Goal: Contribute content

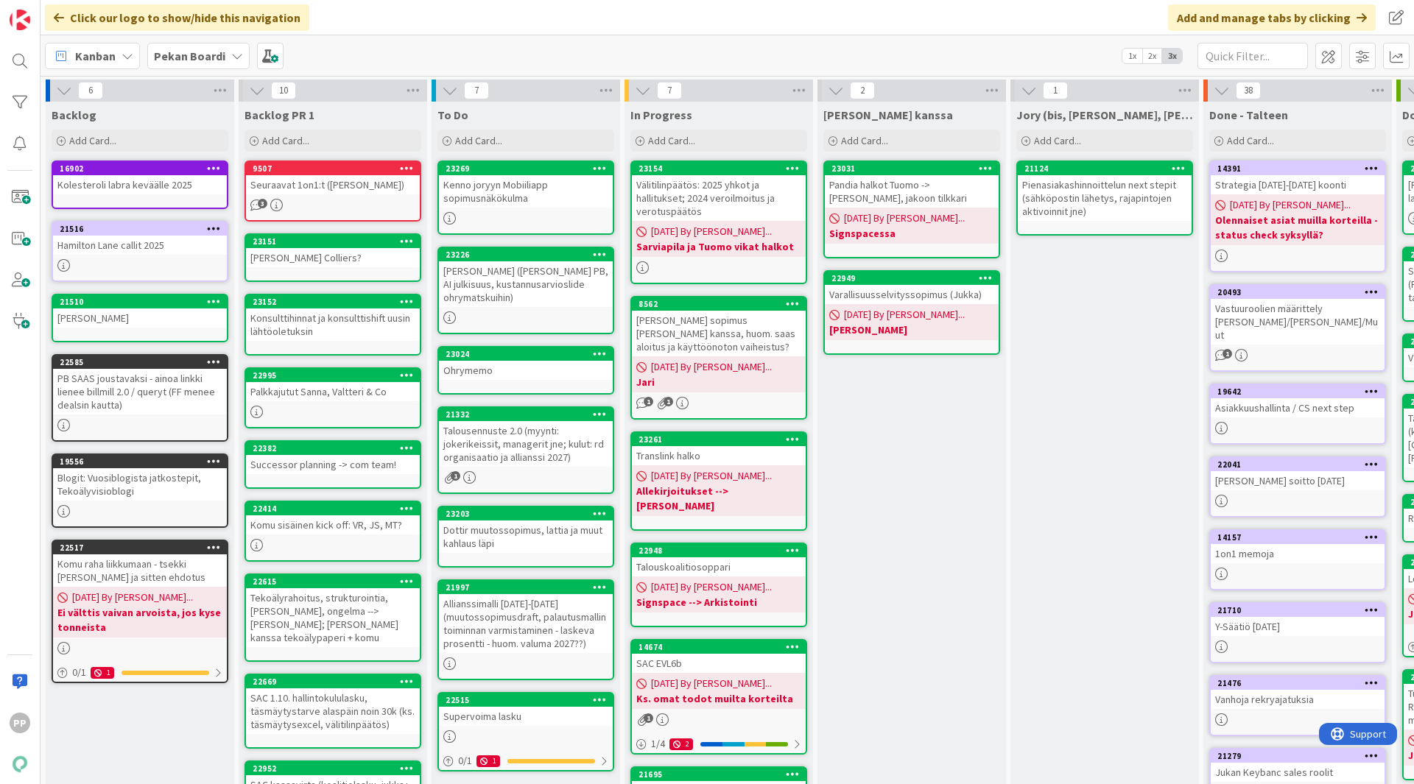
click at [524, 202] on div "Kenno joryyn Mobiiliapp sopimusnäkökulma" at bounding box center [526, 191] width 174 height 32
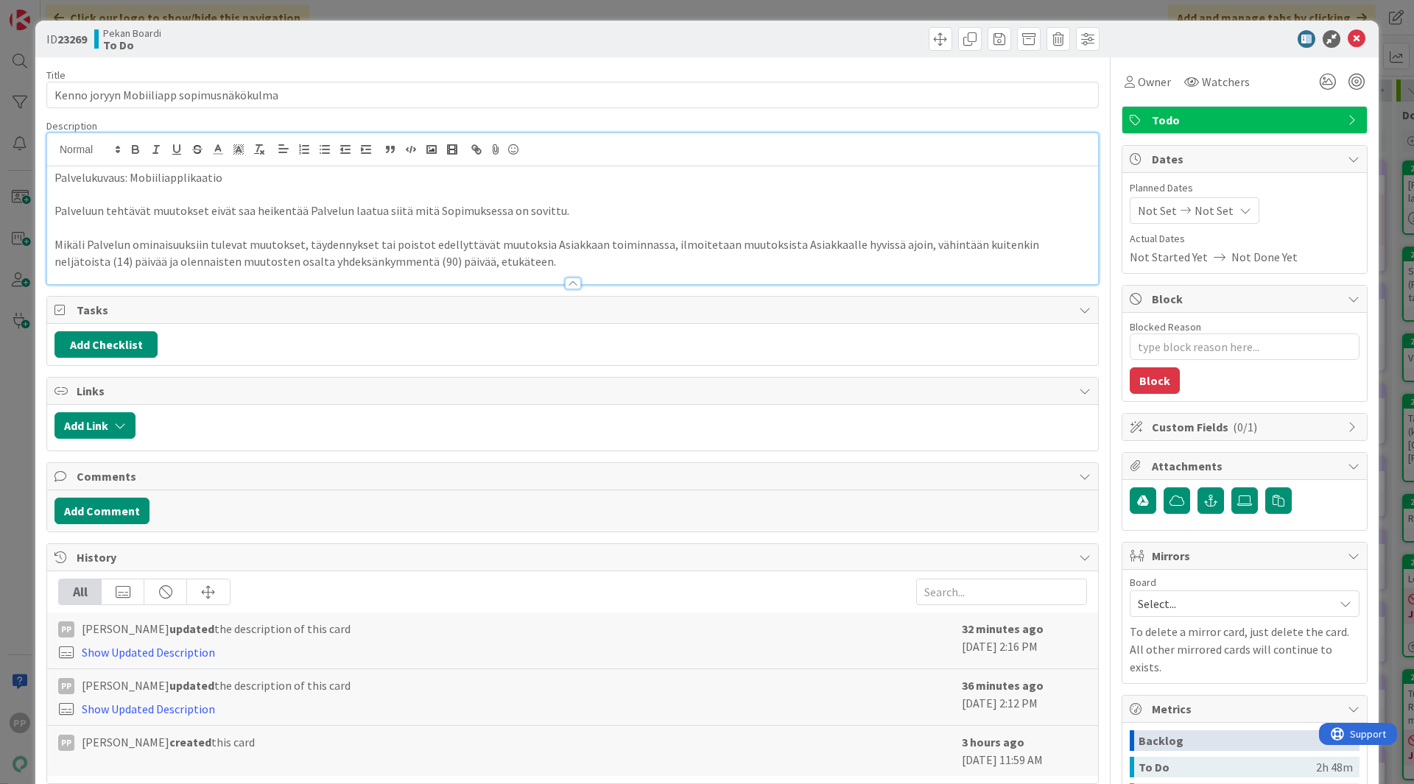
click at [391, 148] on div "Palvelukuvaus: Mobiiliapplikaatio Palveluun tehtävät muutokset eivät saa heiken…" at bounding box center [572, 208] width 1051 height 151
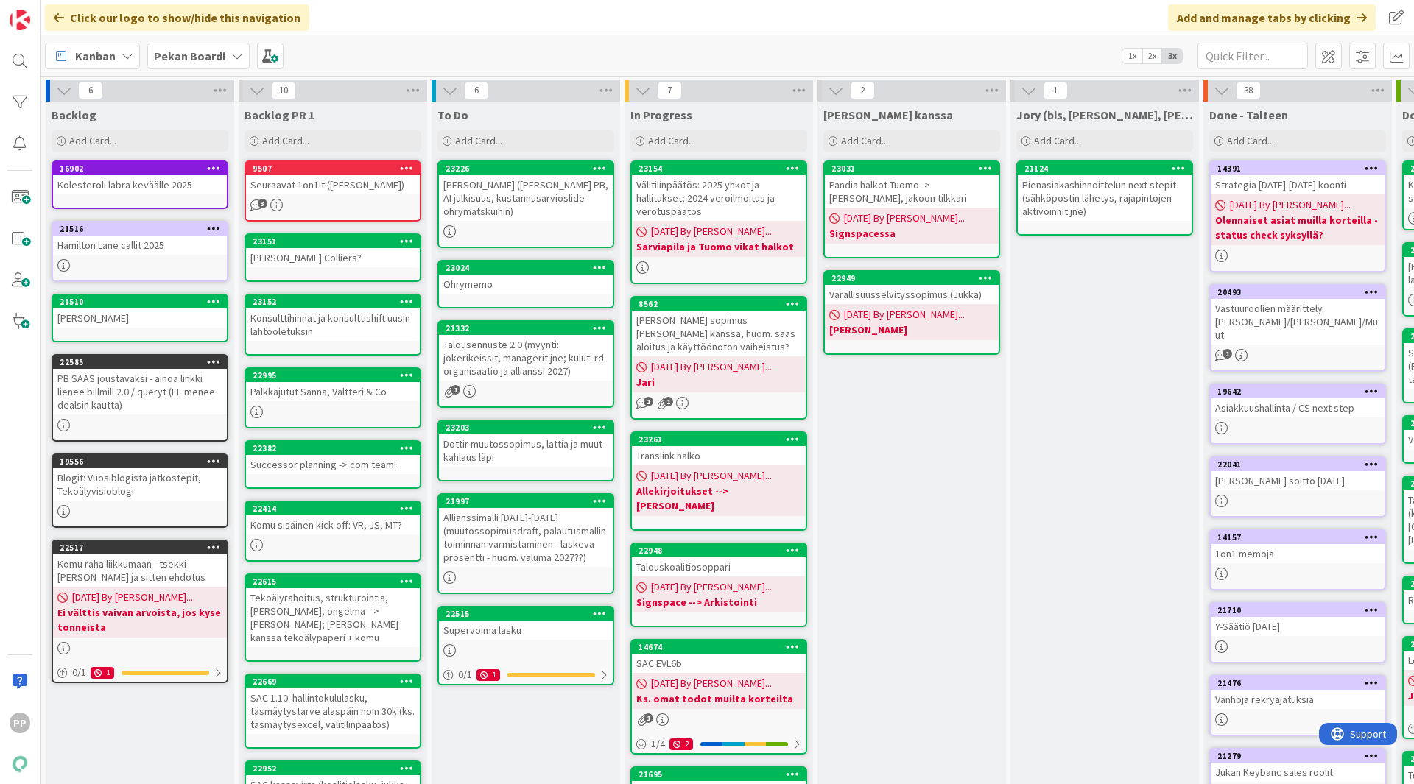
click at [207, 54] on b "Pekan Boardi" at bounding box center [189, 56] width 71 height 15
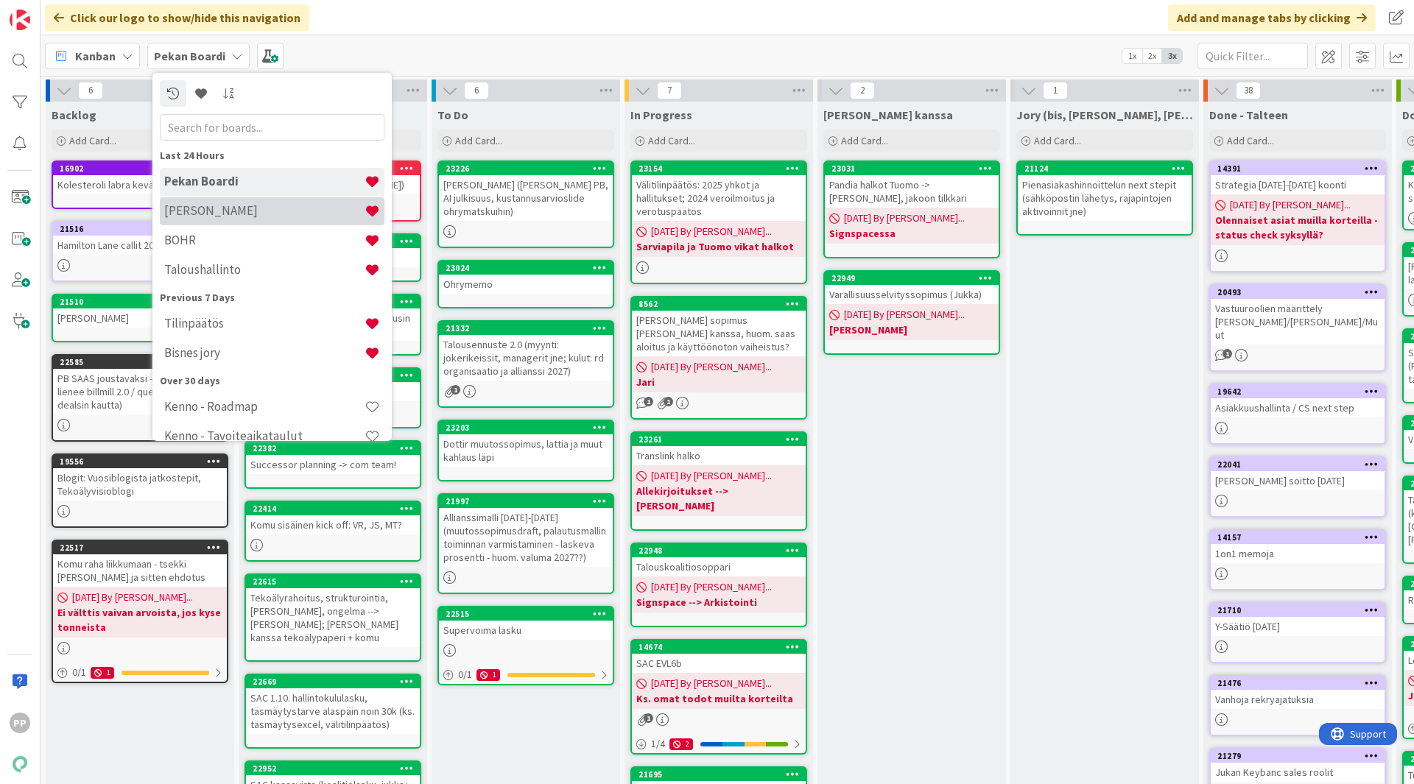
click at [247, 215] on h4 "[PERSON_NAME]" at bounding box center [264, 210] width 200 height 15
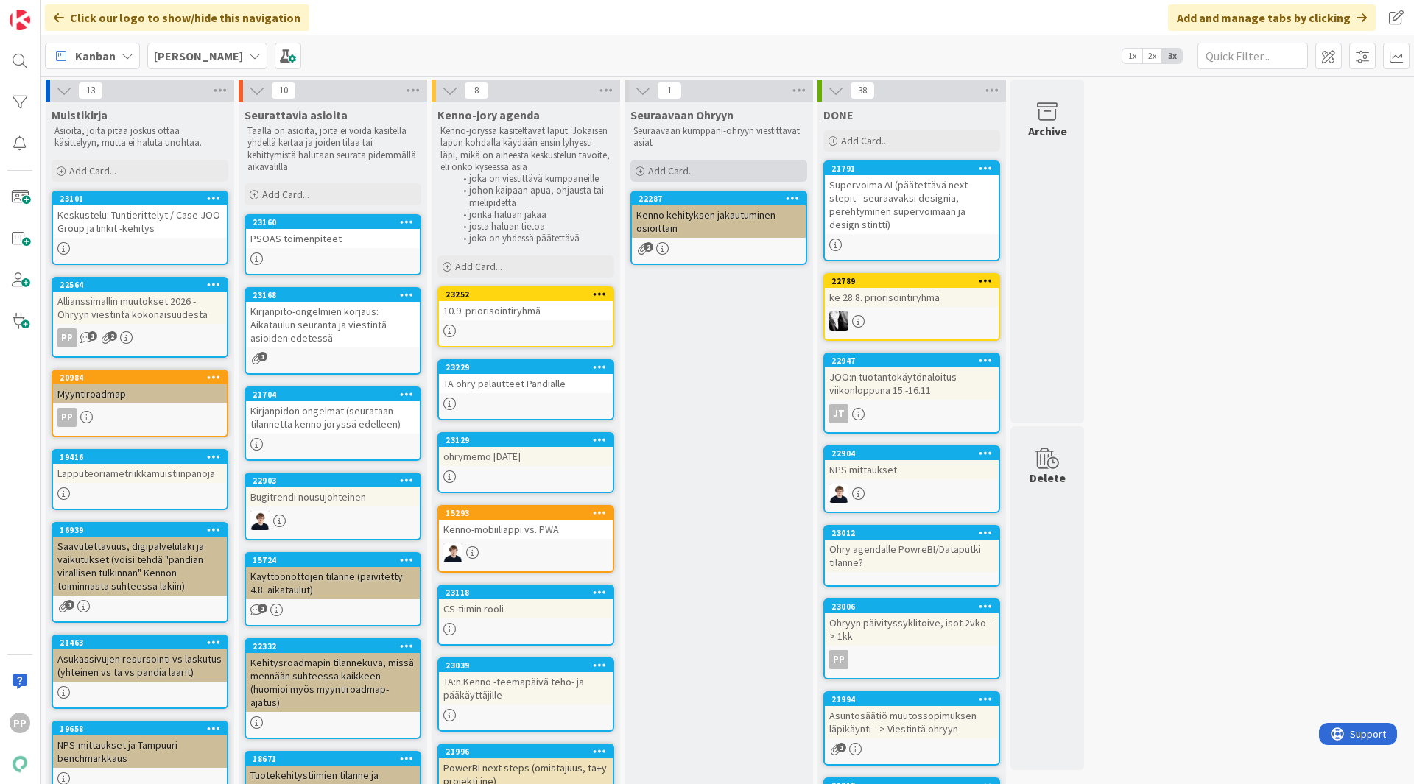
click at [676, 169] on span "Add Card..." at bounding box center [671, 170] width 47 height 13
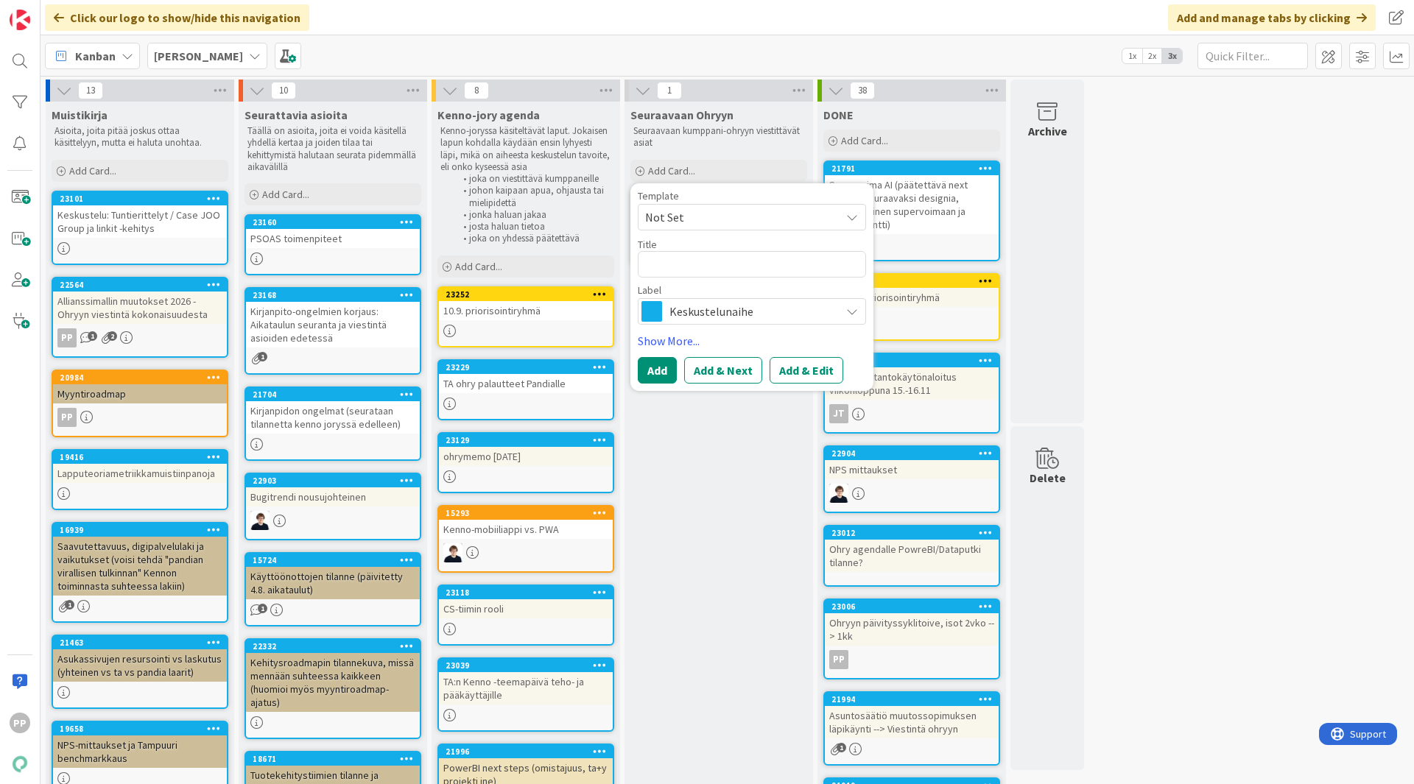
click at [684, 275] on textarea at bounding box center [752, 264] width 228 height 27
type textarea "x"
type textarea "K"
type textarea "x"
type textarea "Ku"
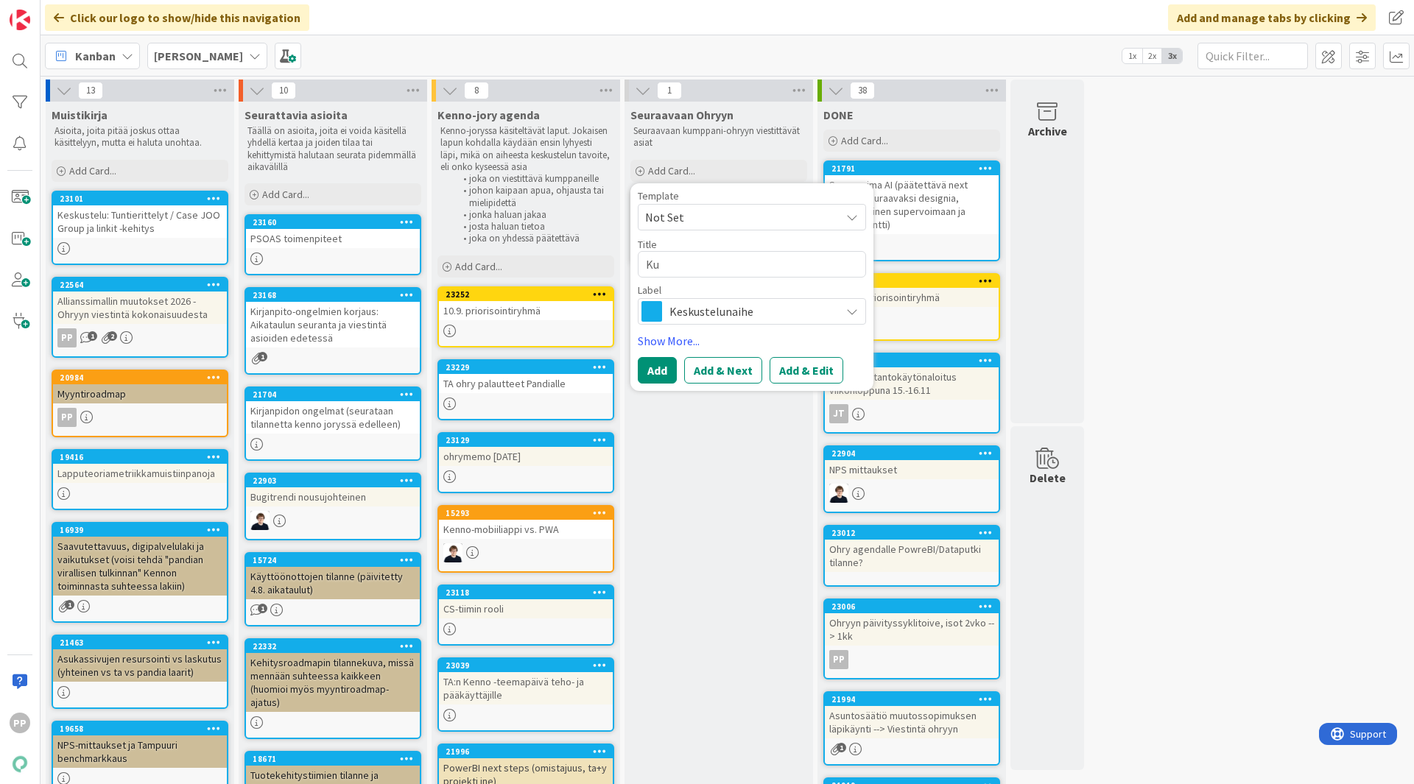
type textarea "x"
type textarea "Kus"
type textarea "x"
type textarea "Kust"
type textarea "x"
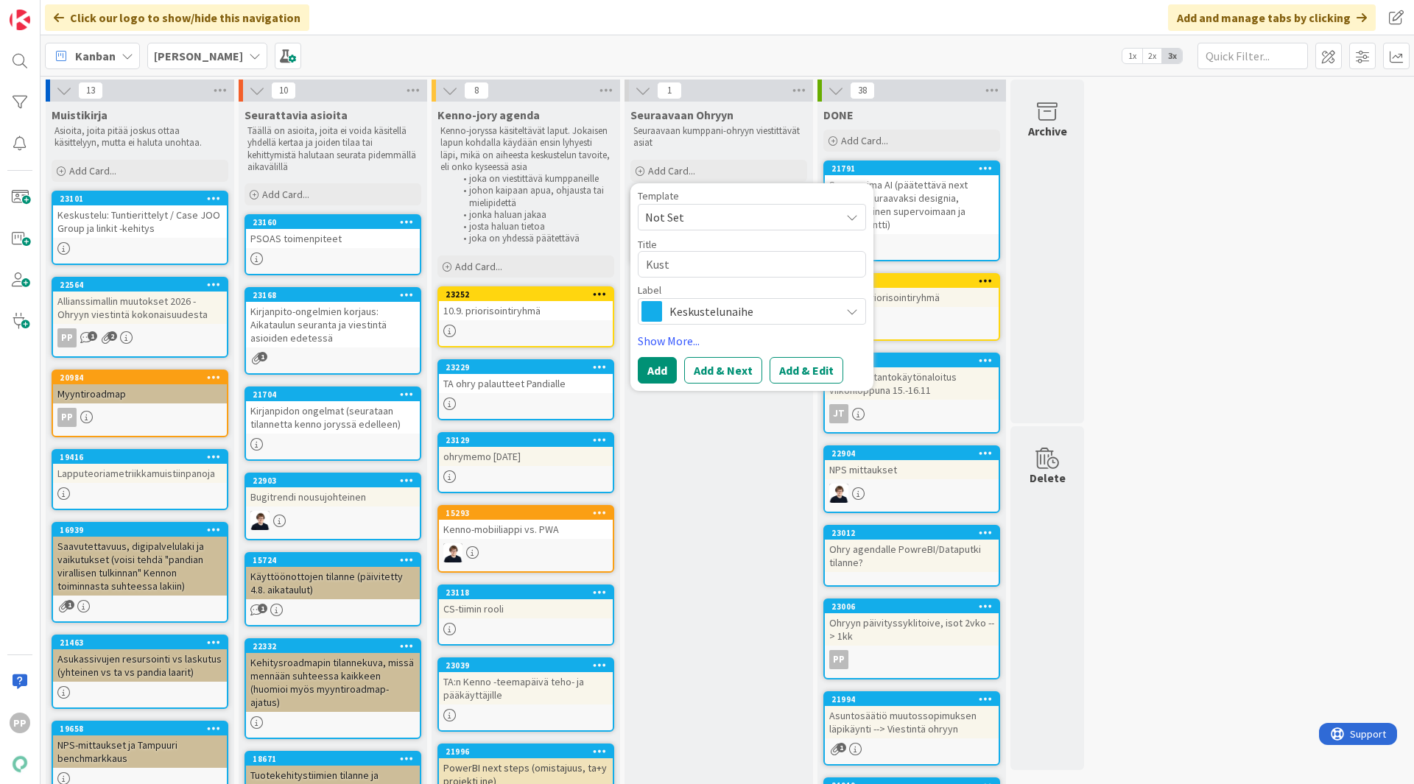
type textarea "Kusta"
type textarea "x"
type textarea "Kustan"
type textarea "x"
type textarea "Kustann"
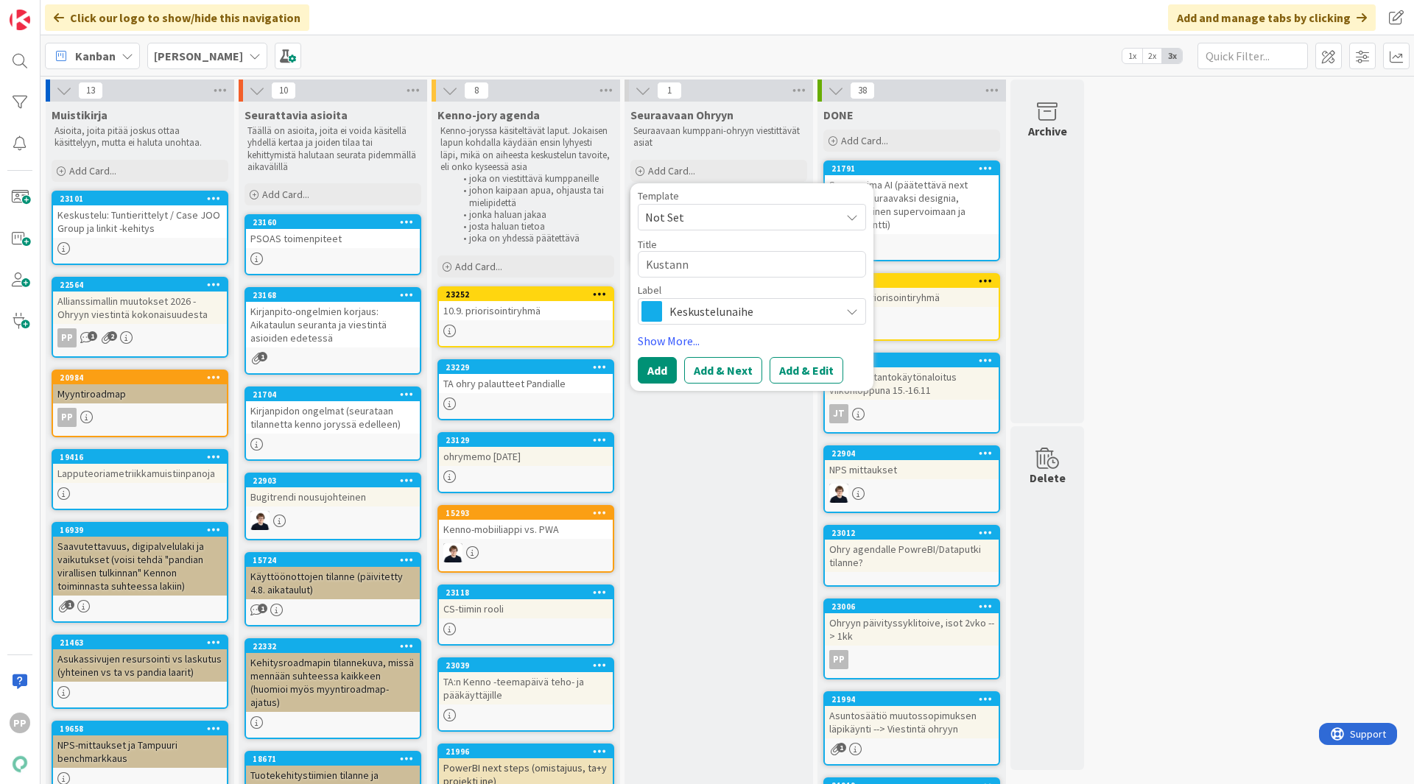
type textarea "x"
type textarea "Kustannu"
type textarea "x"
type textarea "Kustannus"
type textarea "x"
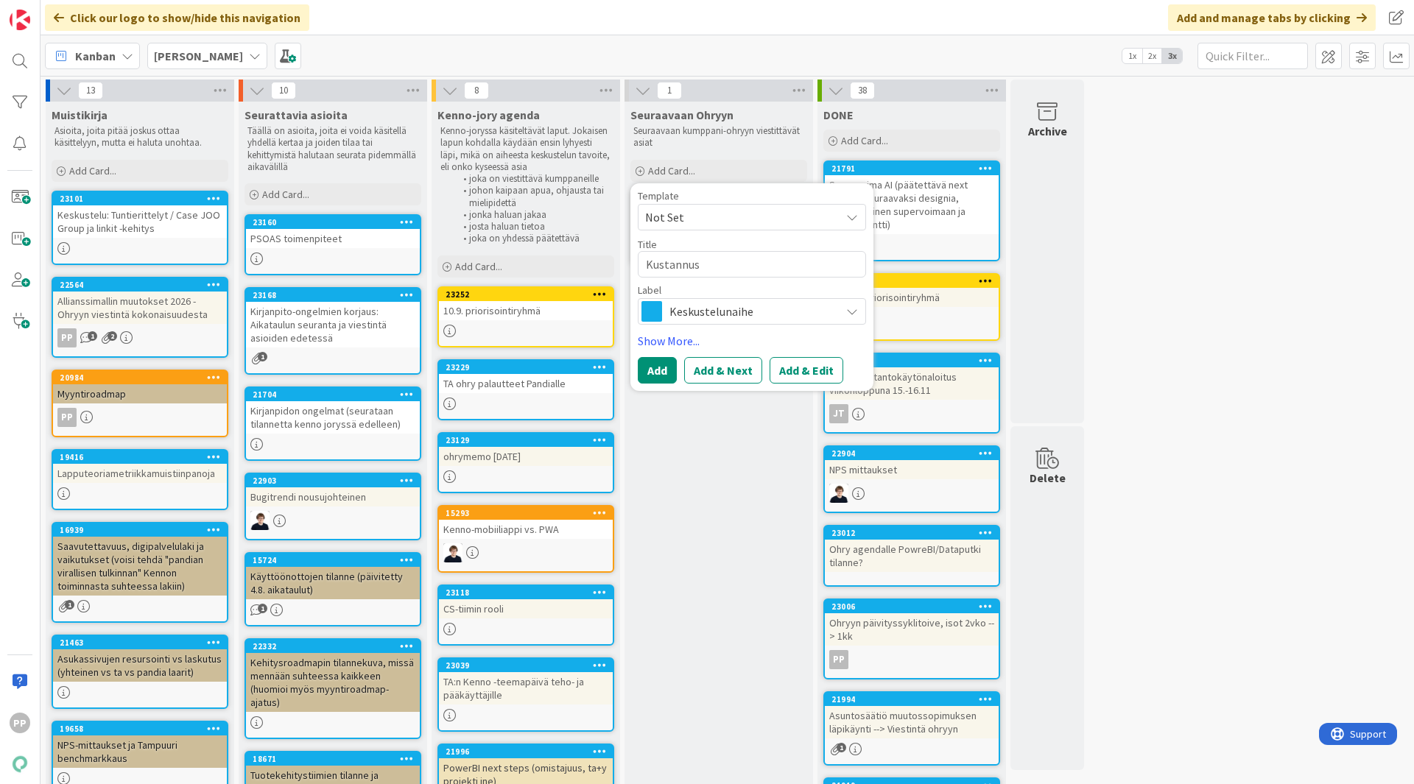
type textarea "Kustannusj"
type textarea "x"
type textarea "Kustannusjak"
type textarea "x"
type textarea "Kustannusjaka"
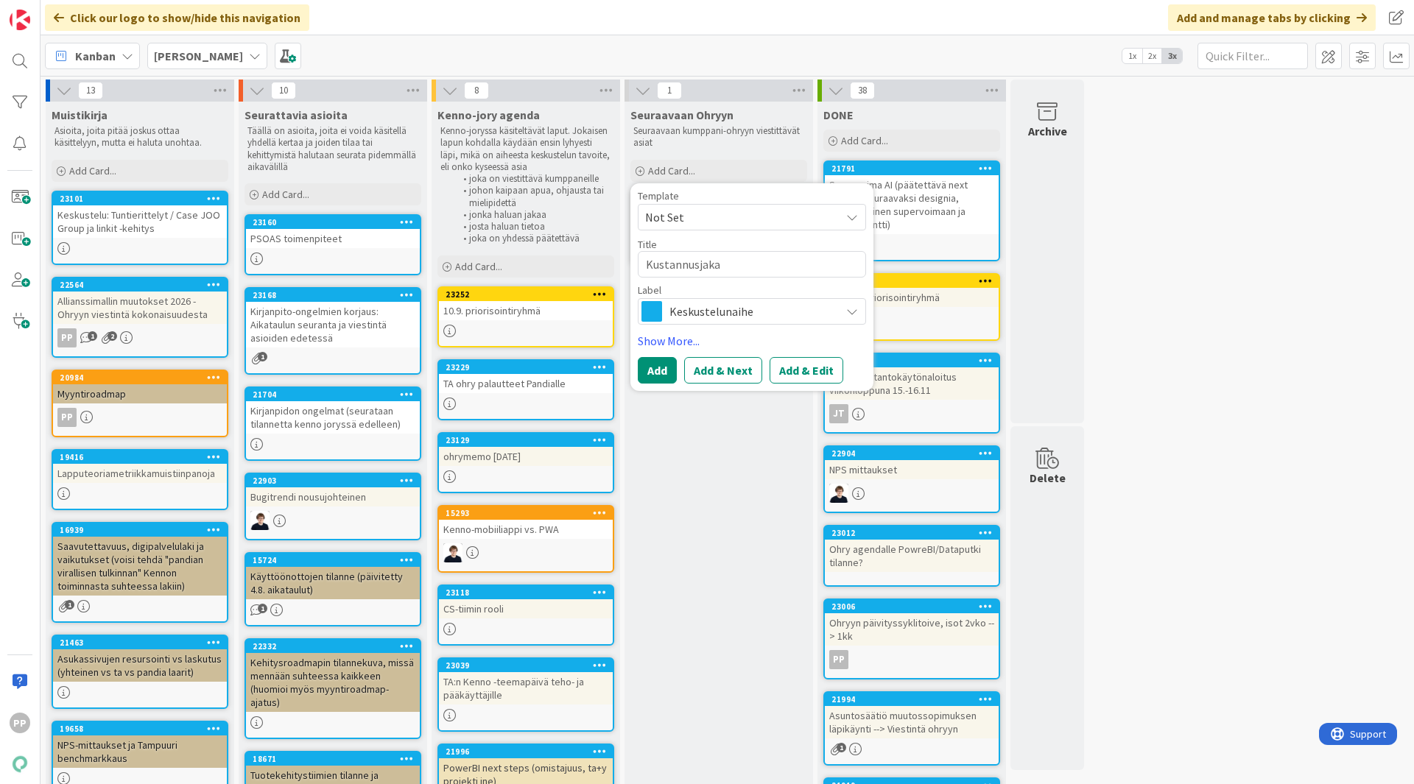
type textarea "x"
type textarea "Kustannusjakau"
type textarea "x"
type textarea "Kustannusjakaum"
type textarea "x"
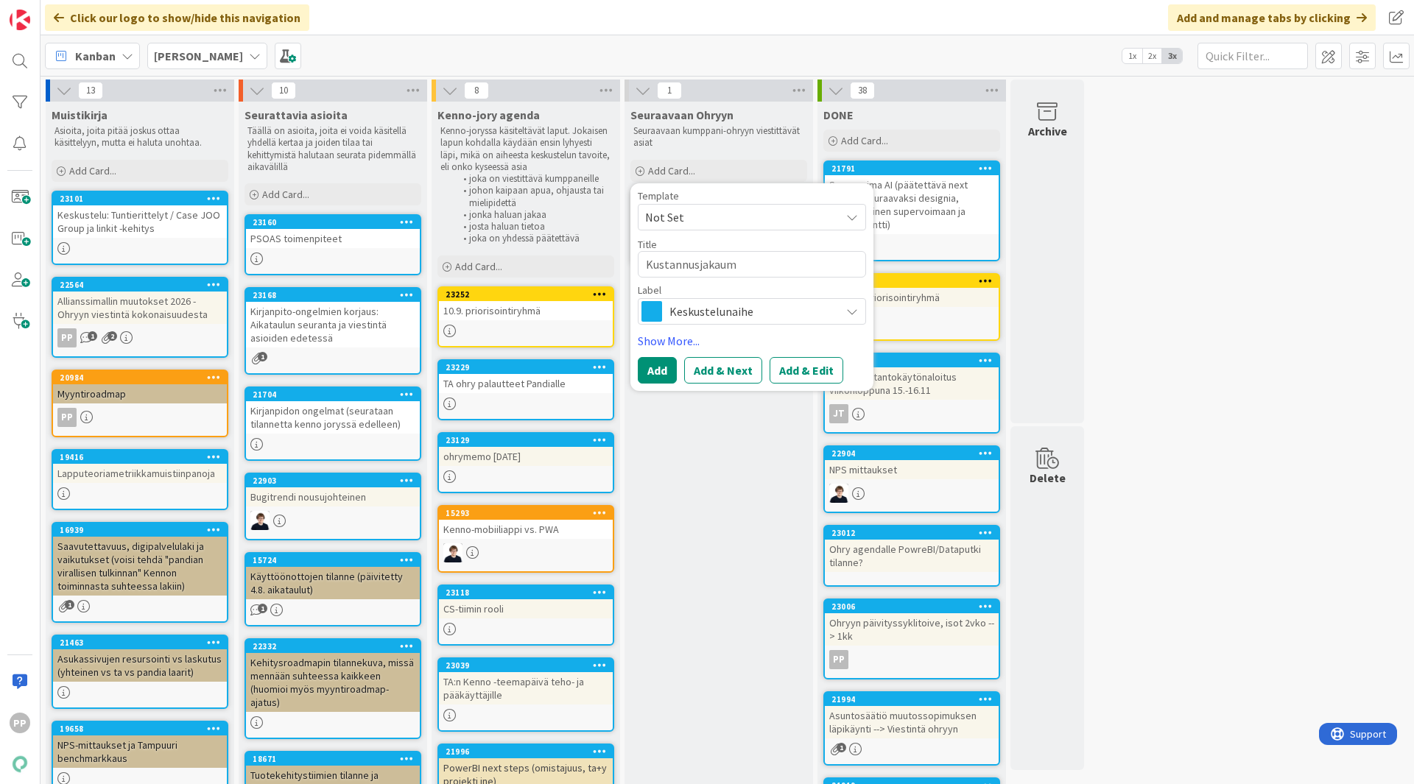
type textarea "Kustannusjakauma"
type textarea "x"
type textarea "Kustannusjakaumas"
type textarea "x"
type textarea "Kustannusjakaumasl"
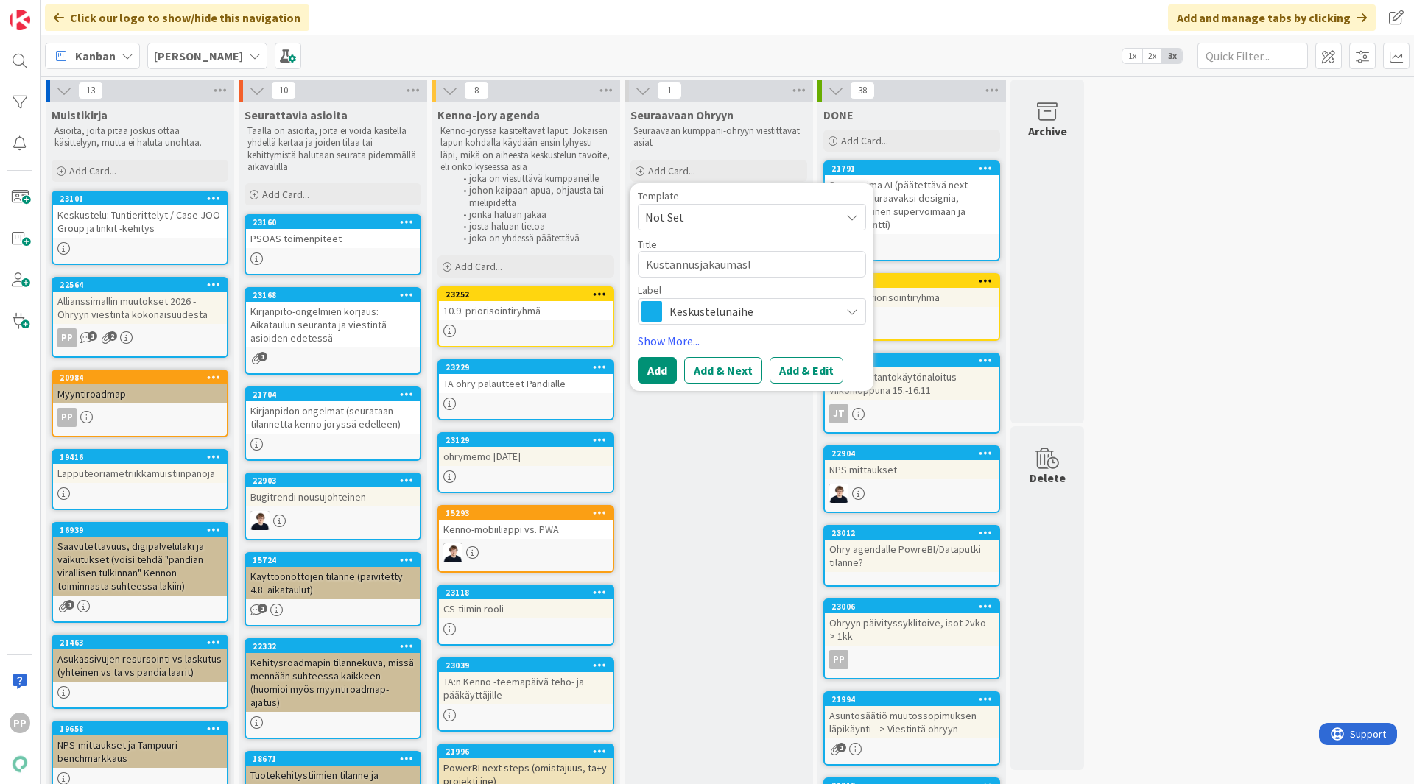
type textarea "x"
type textarea "Kustannusjakaumasli"
type textarea "x"
type textarea "Kustannusjakaumaslid"
type textarea "x"
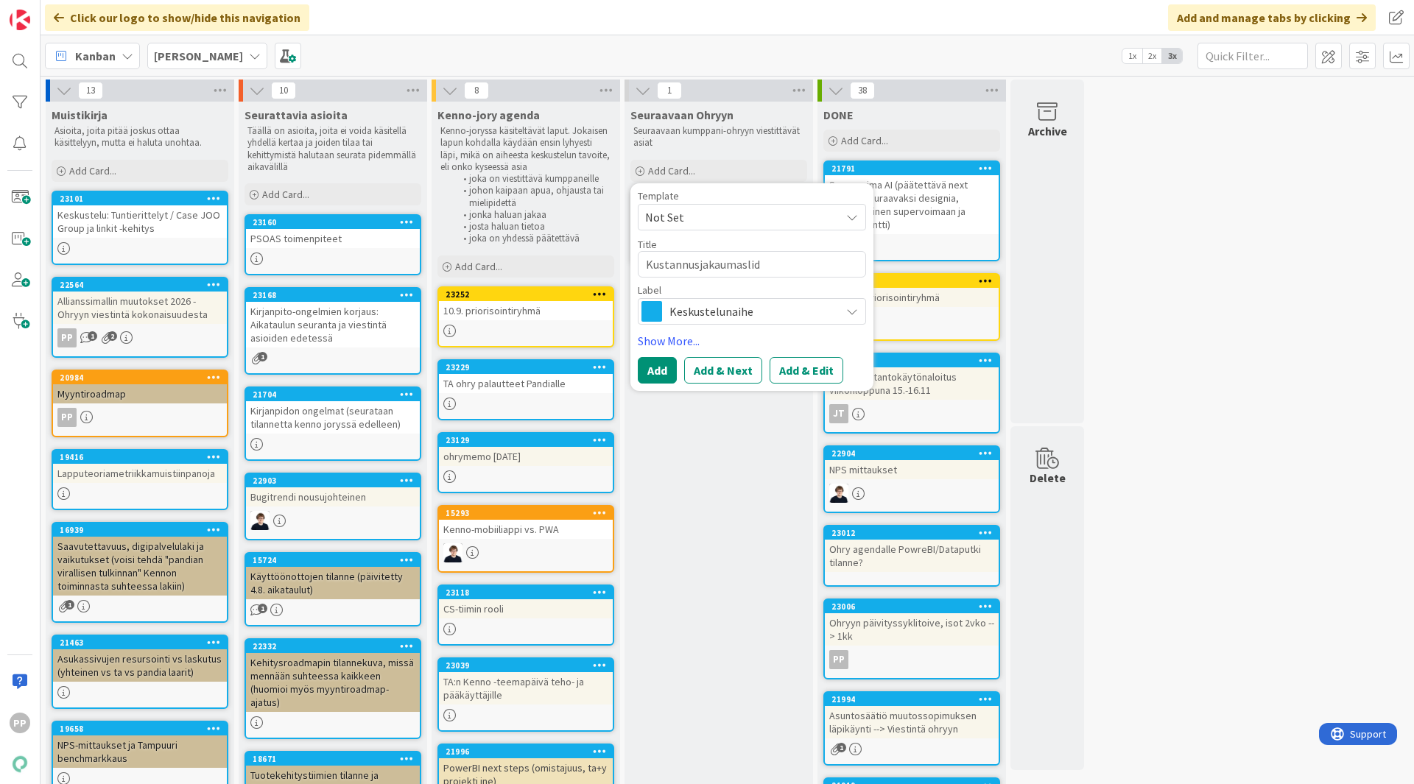
type textarea "Kustannusjakaumaslide"
type textarea "x"
type textarea "Kustannusjakaumaslidee"
type textarea "x"
type textarea "Kustannusjakaumaslideet"
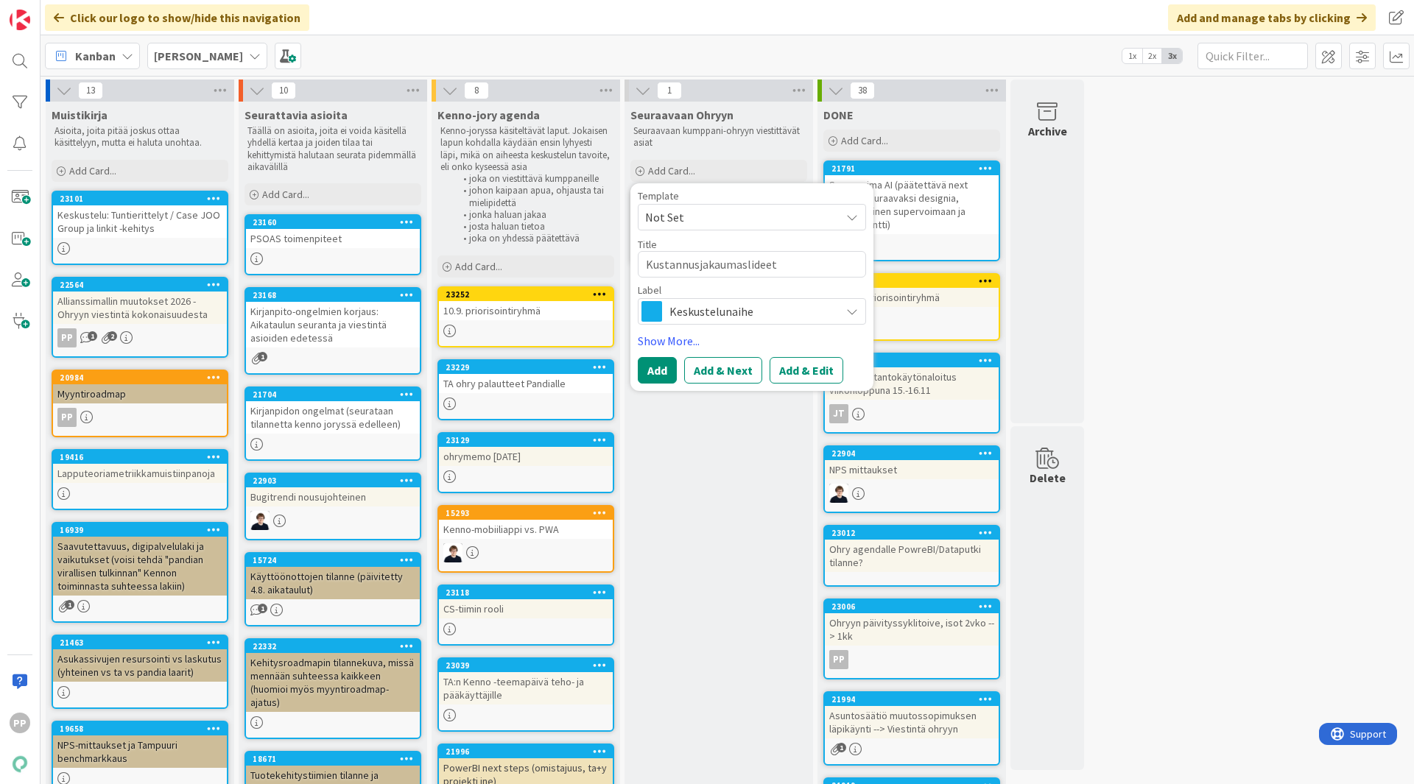
type textarea "x"
type textarea "Kustannusjakaumaslidee"
type textarea "x"
type textarea "Kustannusjakaumaslideen"
type textarea "x"
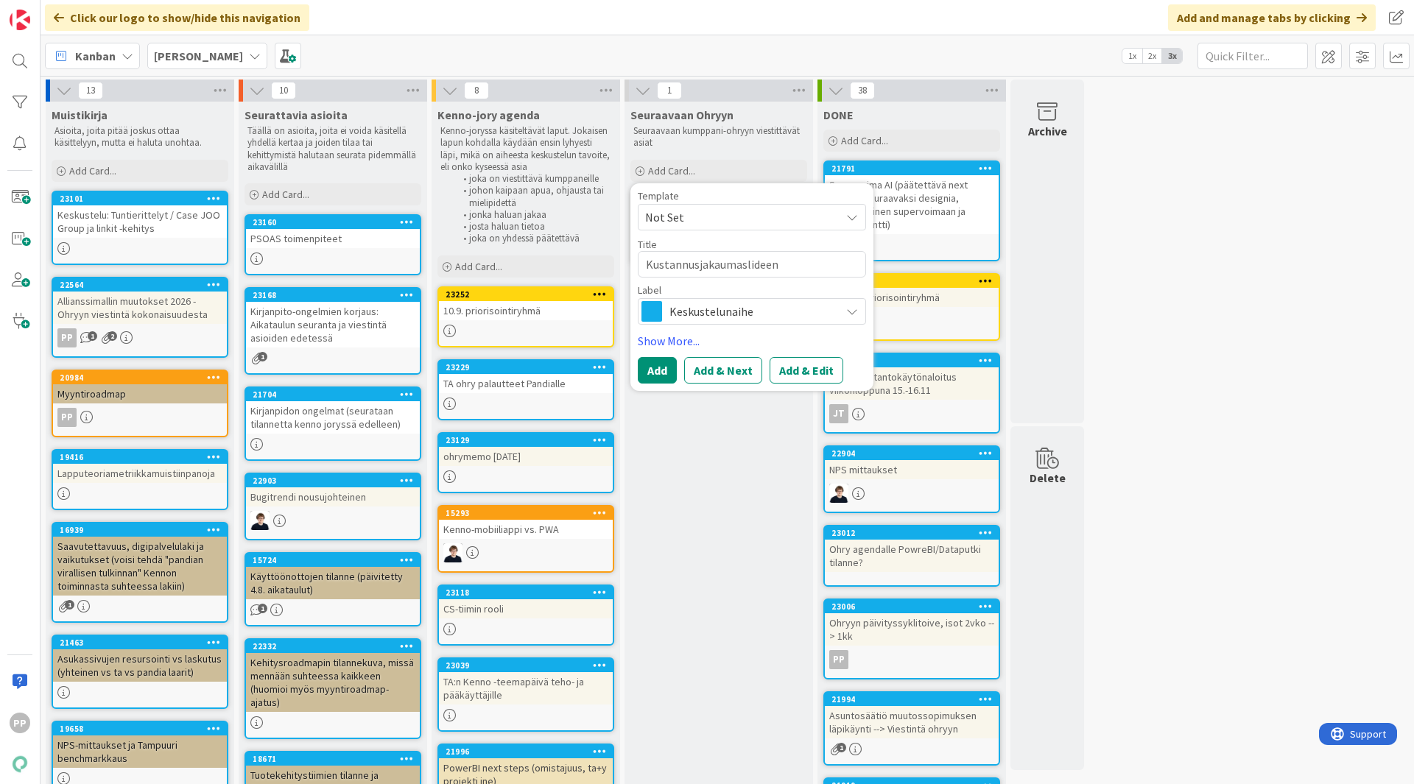
type textarea "Kustannusjakaumaslideen ""
type textarea "x"
type textarea "Kustannusjakaumaslideen "V"
type textarea "x"
type textarea "Kustannusjakaumaslideen "Vie"
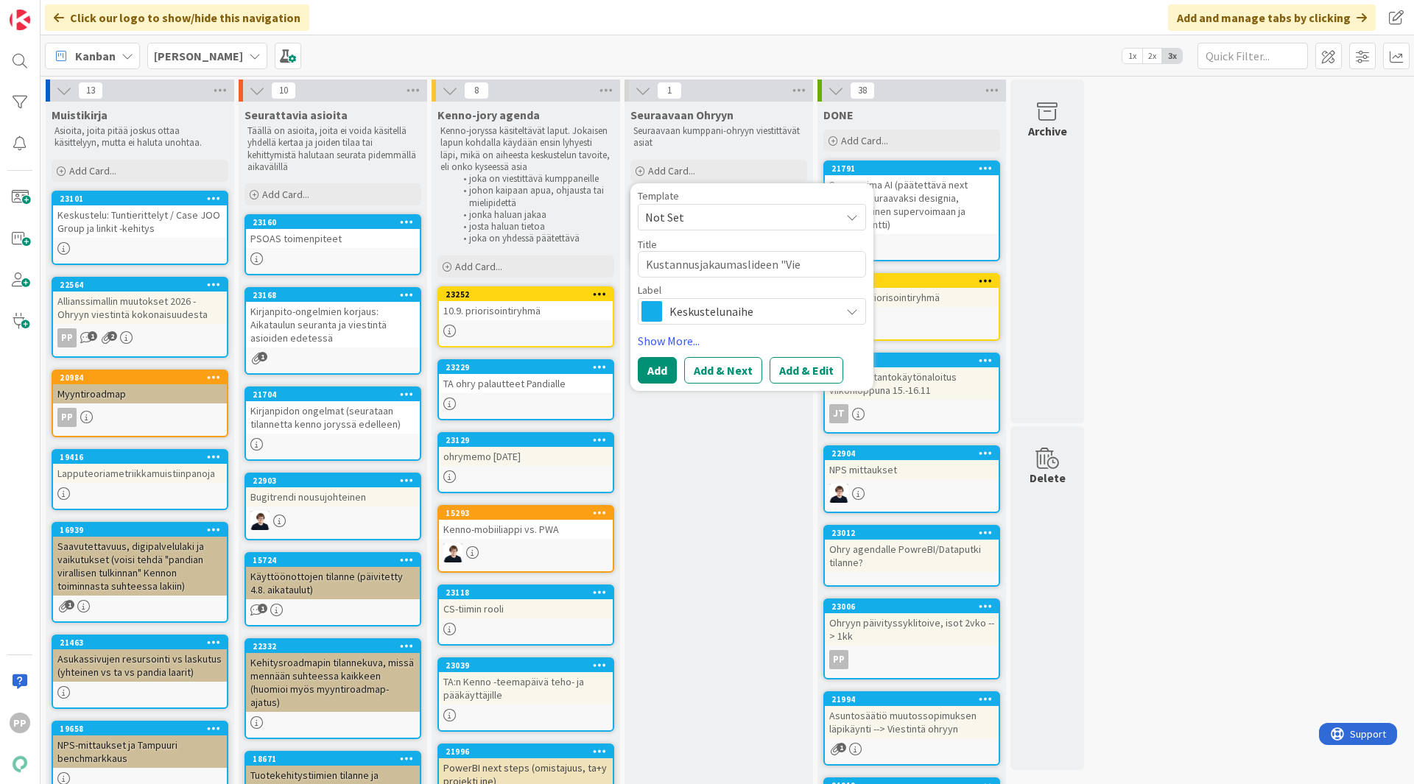
type textarea "x"
type textarea "Kustannusjakaumaslideen "Viek"
type textarea "x"
type textarea "Kustannusjakaumaslideen "Vieka"
type textarea "x"
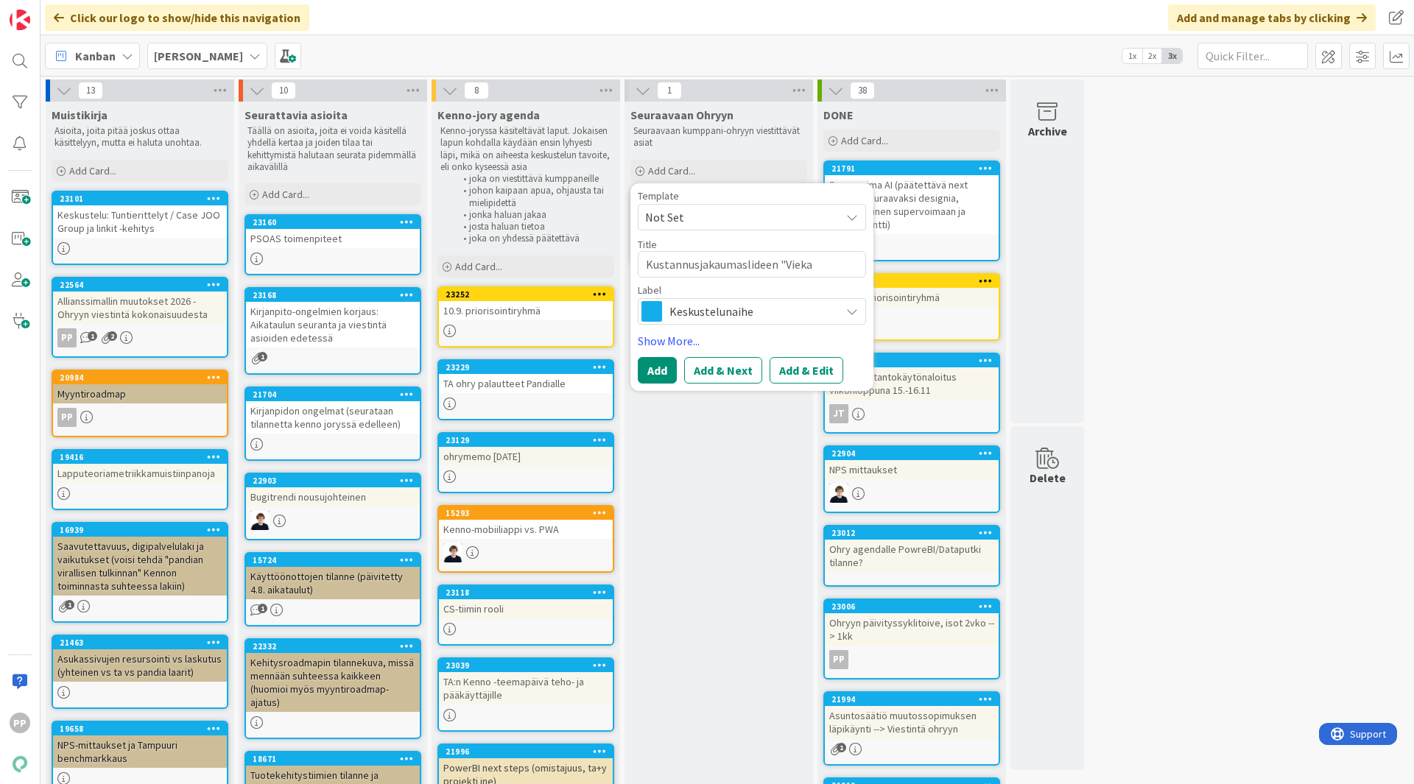
type textarea "Kustannusjakaumaslideen "Viekas"
type textarea "x"
type textarea "Kustannusjakaumaslideen "Viekas""
type textarea "x"
type textarea "Kustannusjakaumaslideen "Viekas""
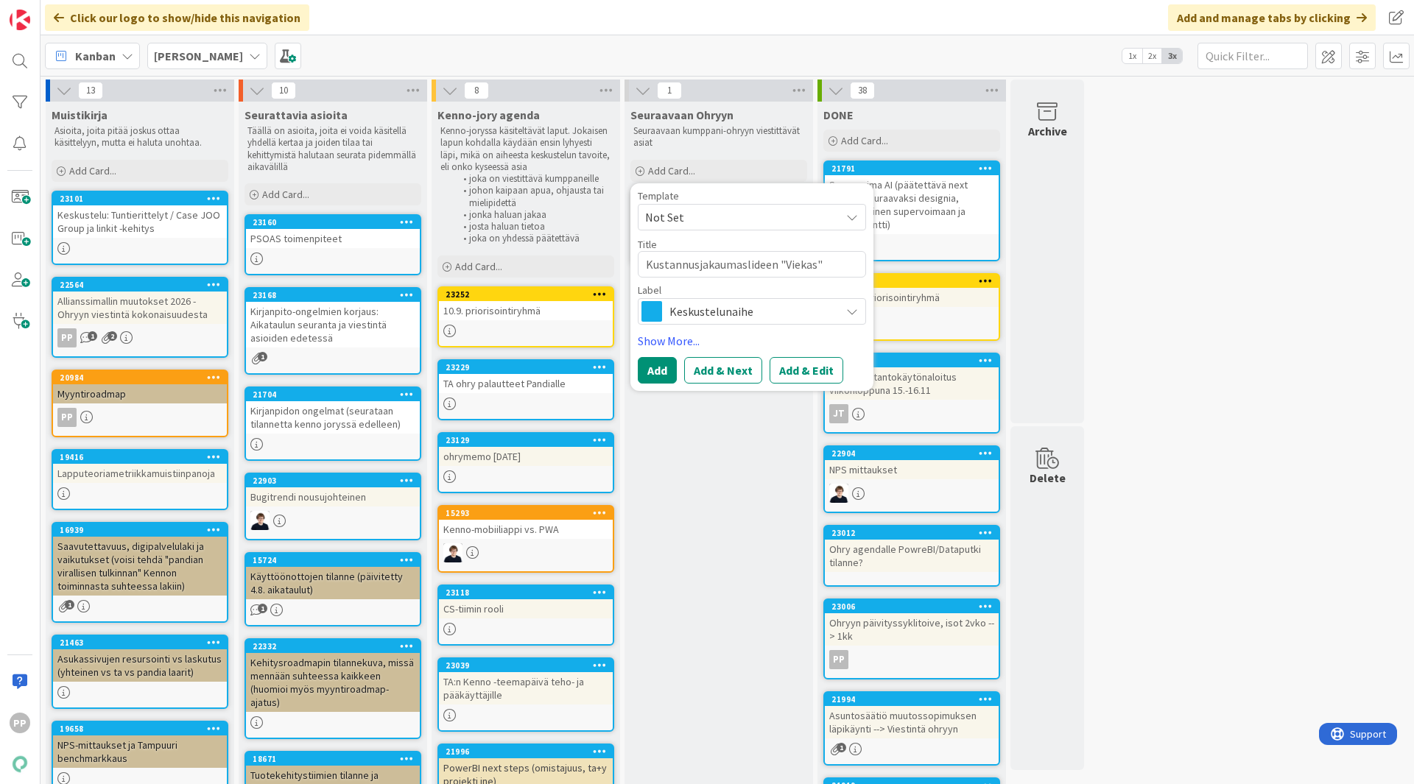
type textarea "x"
type textarea "Kustannusjakaumaslideen "Viekas" t"
type textarea "x"
type textarea "Kustannusjakaumaslideen "Viekas" ti"
type textarea "x"
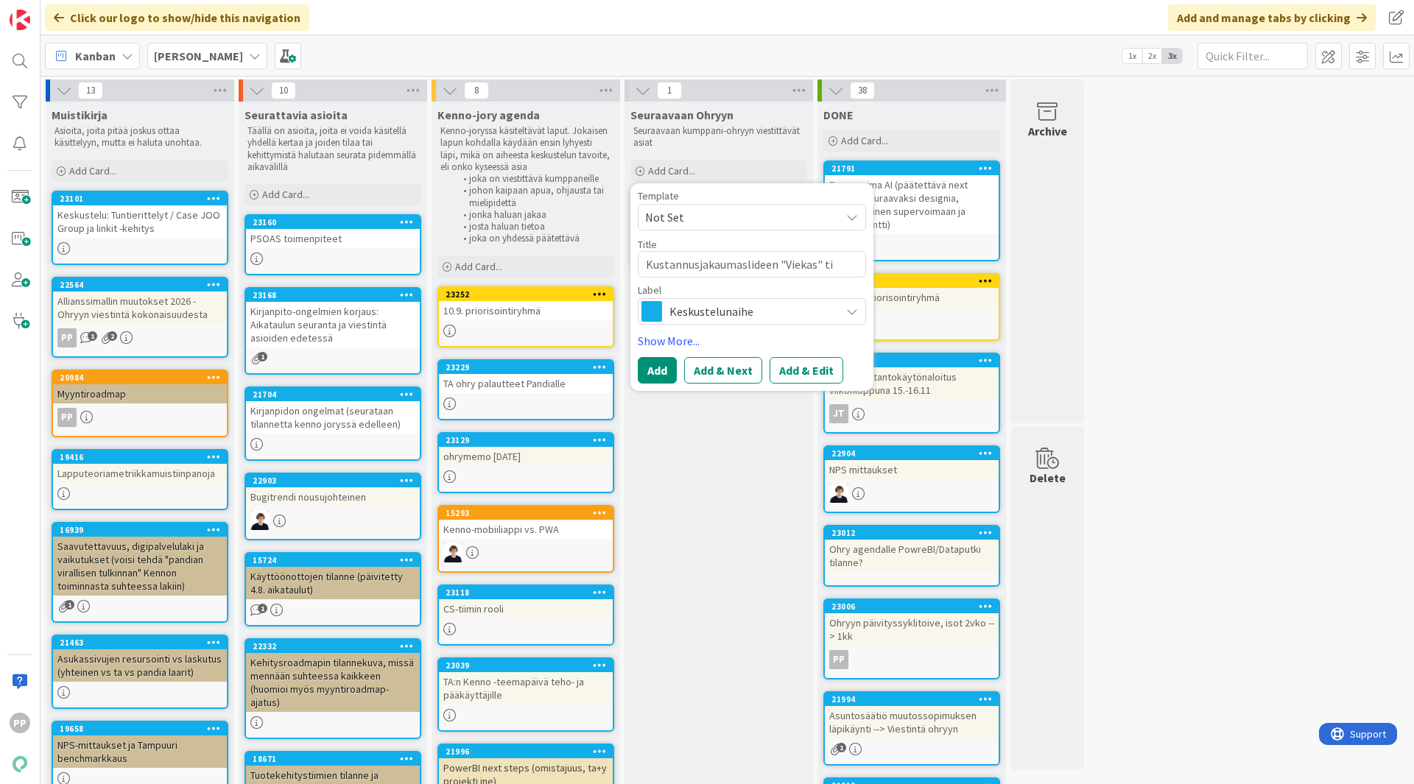
type textarea "Kustannusjakaumaslideen "Viekas" tii"
type textarea "x"
type textarea "Kustannusjakaumaslideen "Viekas" tiim"
type textarea "x"
type textarea "Kustannusjakaumaslideen "Viekas" tiimi"
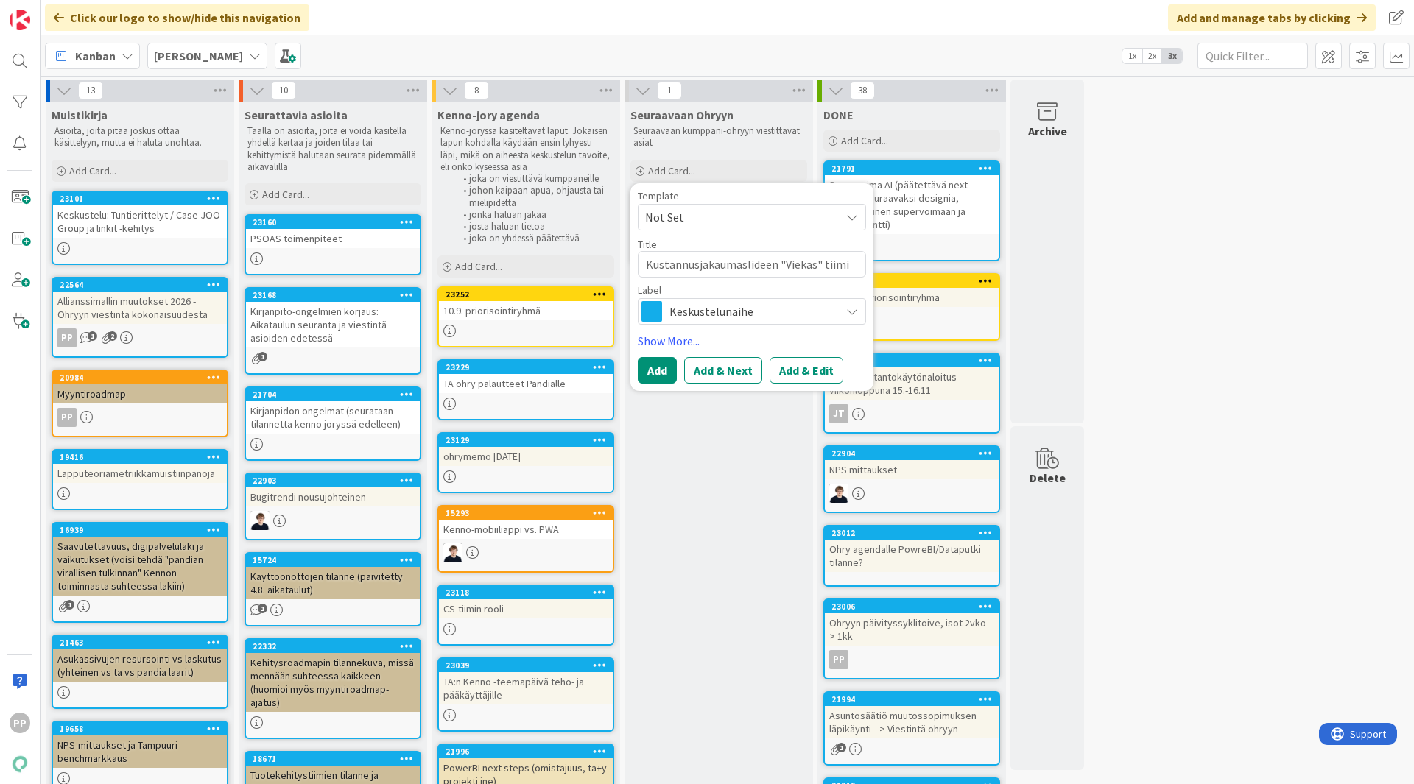
type textarea "x"
type textarea "Kustannusjakaumaslideen "Viekas" tiimin"
type textarea "x"
type textarea "Kustannusjakaumaslideen "Viekas" tiimini"
type textarea "x"
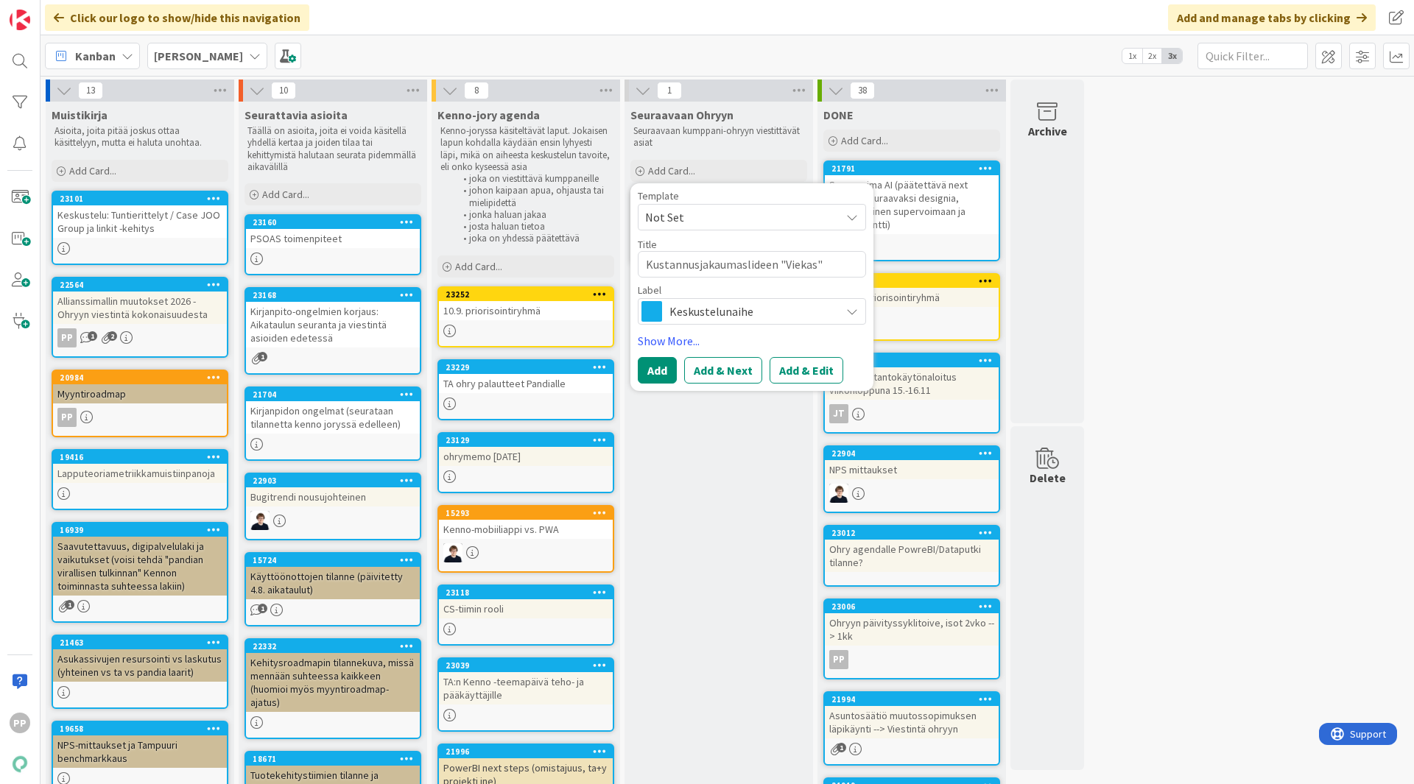
type textarea "Kustannusjakaumaslideen "Viekas" tiiminim"
type textarea "x"
type textarea "Kustannusjakaumaslideen "Viekas" tiiminimi"
type textarea "x"
type textarea "Kustannusjakaumaslideen "Viekas" tiiminimi"
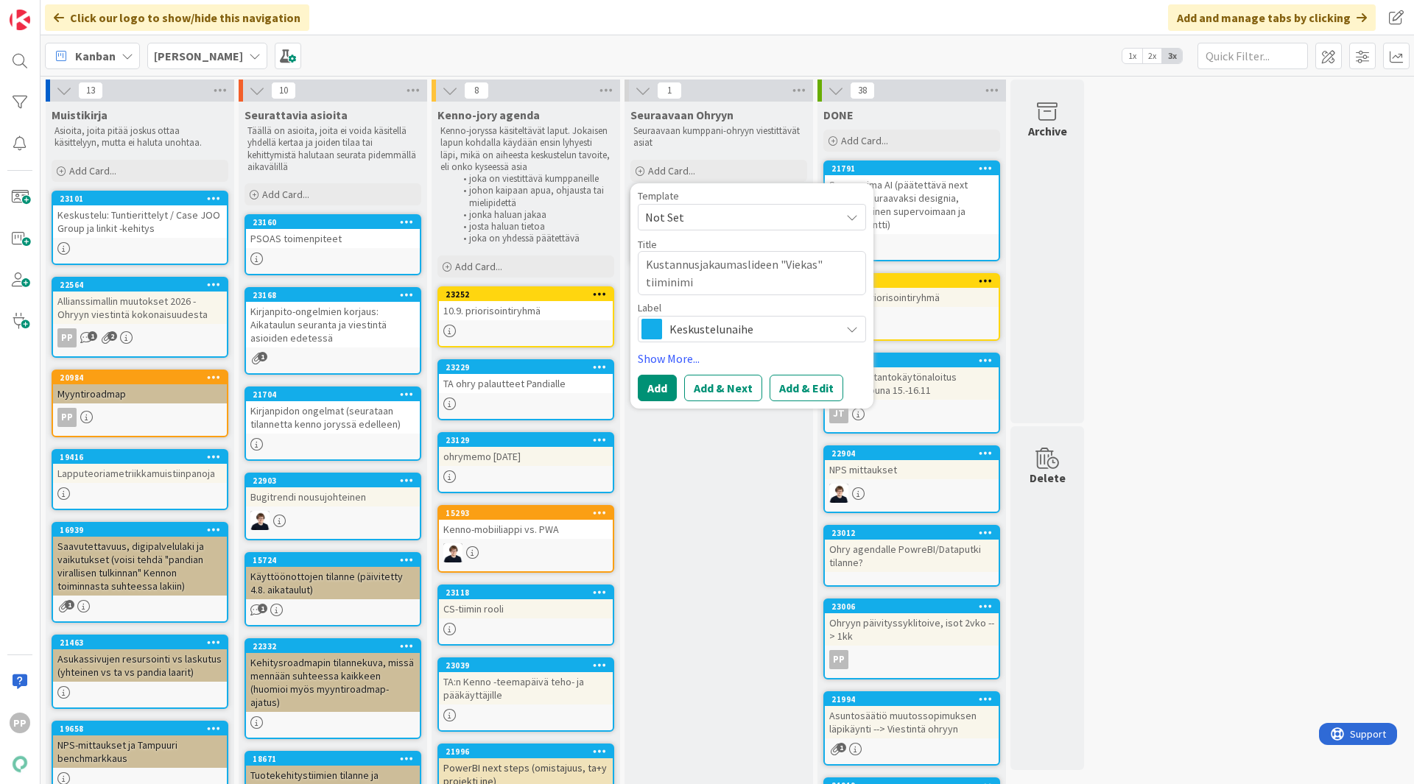
type textarea "x"
type textarea "Kustannusjakaumaslideen "Viekas" tiiminimi j"
type textarea "x"
type textarea "Kustannusjakaumaslideen "Viekas" tiiminimi ja"
type textarea "x"
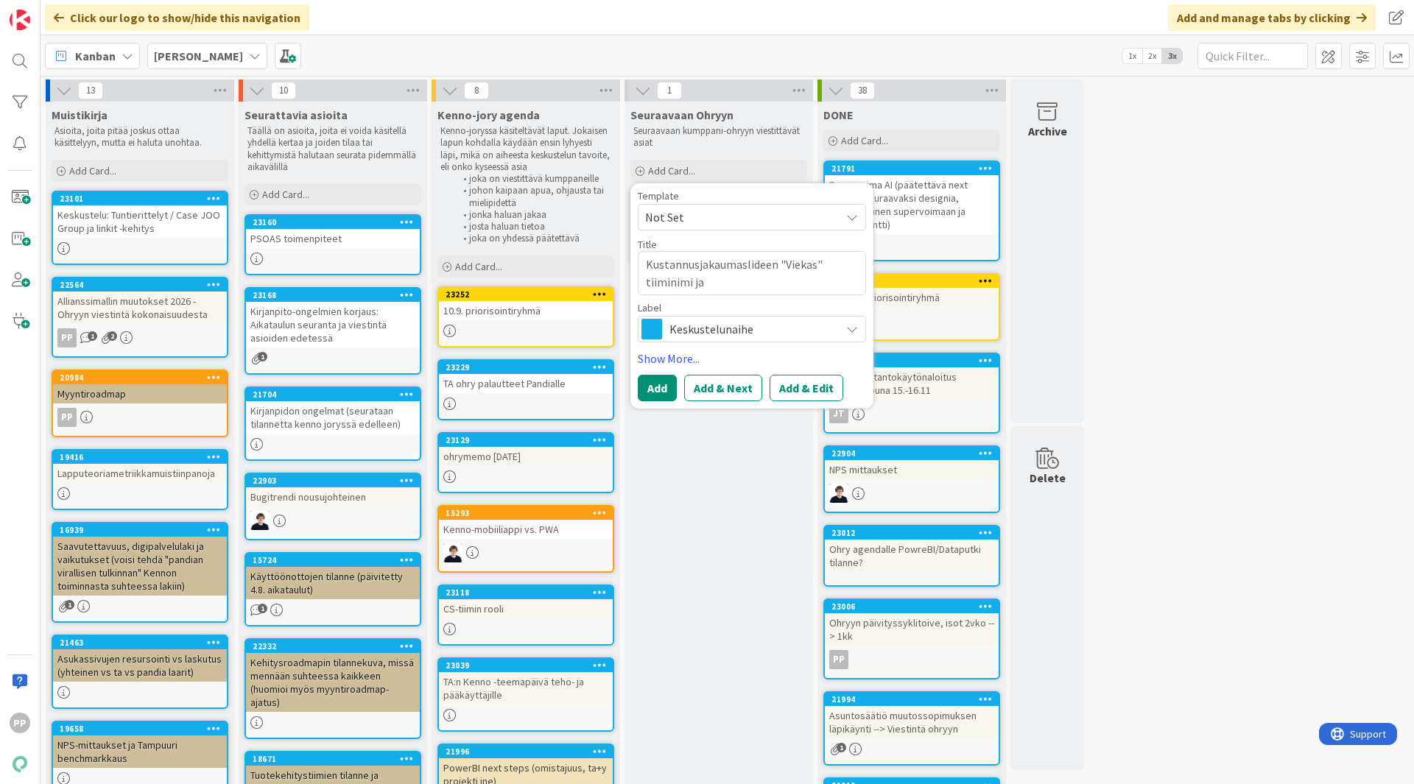
type textarea "Kustannusjakaumaslideen "Viekas" tiiminimi ja"
type textarea "x"
type textarea "Kustannusjakaumaslideen "Viekas" tiiminimi ja m"
type textarea "x"
type textarea "Kustannusjakaumaslideen "Viekas" tiiminimi ja mu"
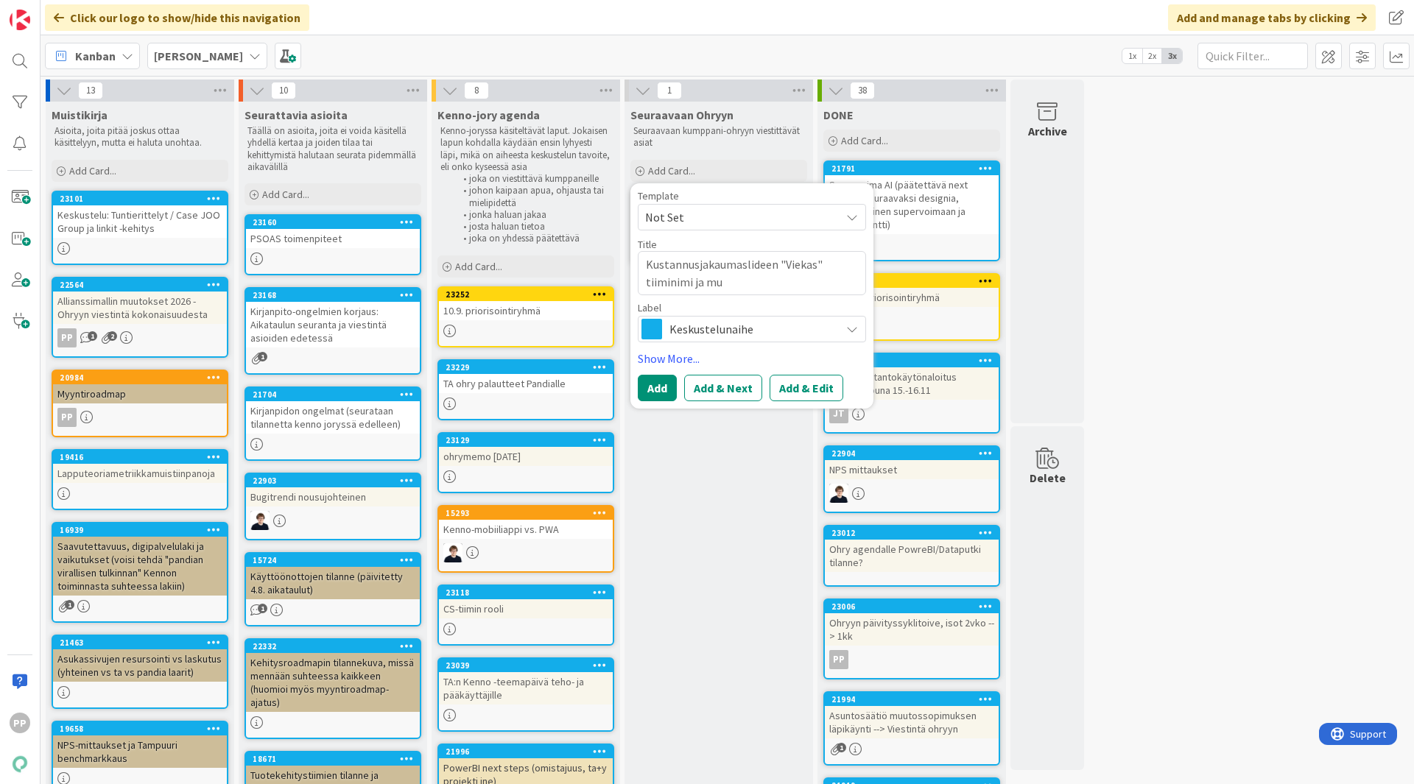
type textarea "x"
type textarea "Kustannusjakaumaslideen "Viekas" tiiminimi ja muu"
type textarea "x"
type textarea "Kustannusjakaumaslideen "Viekas" tiiminimi ja muut"
type textarea "x"
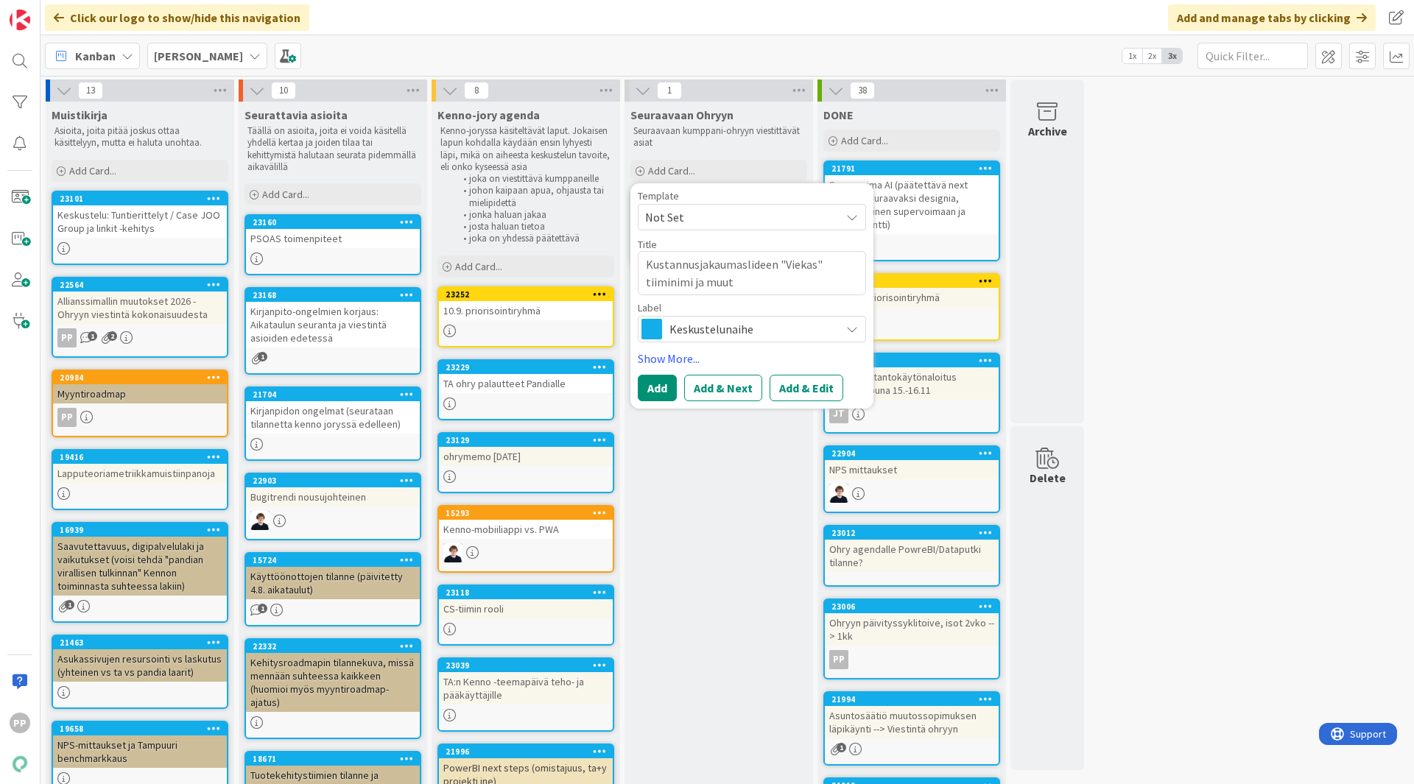
type textarea "Kustannusjakaumaslideen "Viekas" tiiminimi ja muut t"
type textarea "x"
type textarea "Kustannusjakaumaslideen "Viekas" tiiminimi ja muut ta"
type textarea "x"
type textarea "Kustannusjakaumaslideen "Viekas" tiiminimi ja muut tar"
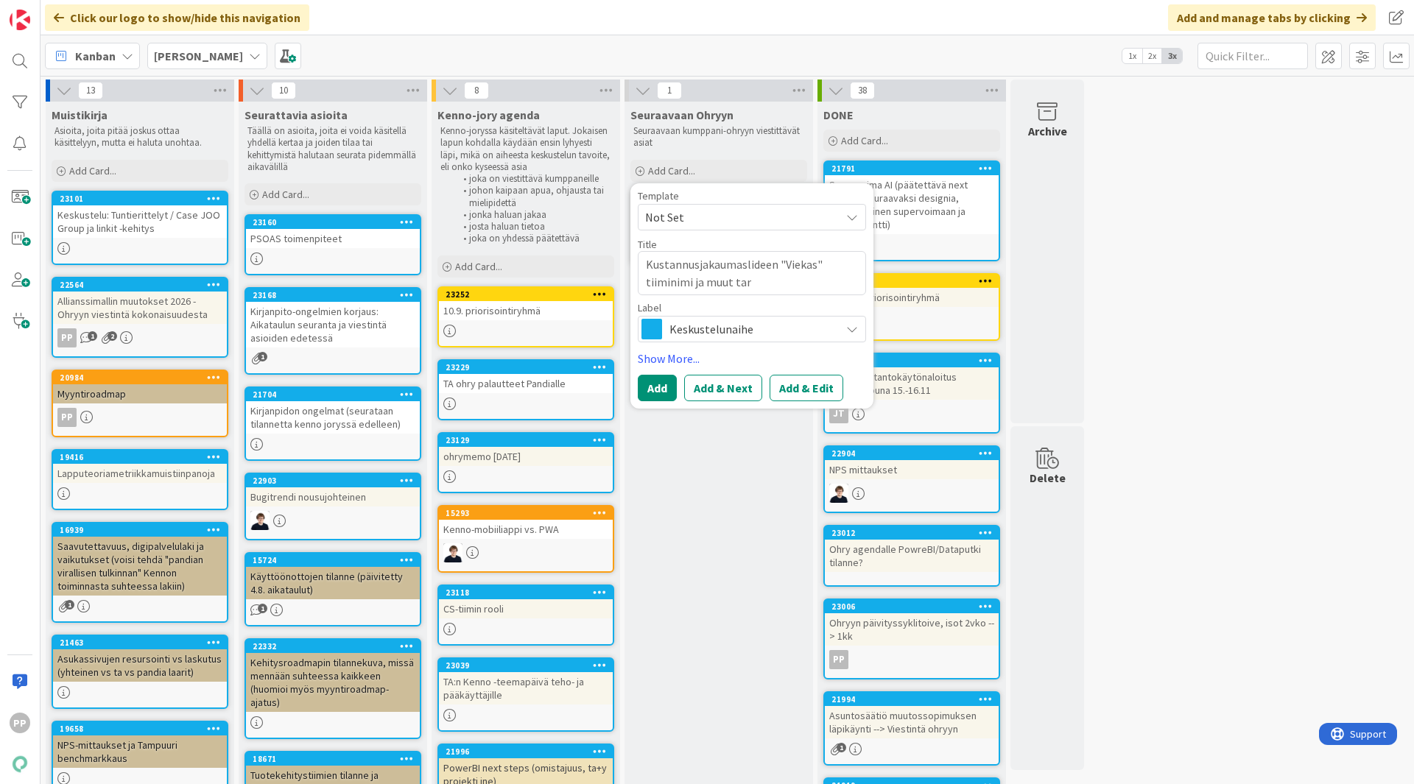
type textarea "x"
type textarea "Kustannusjakaumaslideen "Viekas" tiiminimi ja muut tarvi"
type textarea "x"
type textarea "Kustannusjakaumaslideen "Viekas" tiiminimi ja muut tarvit"
type textarea "x"
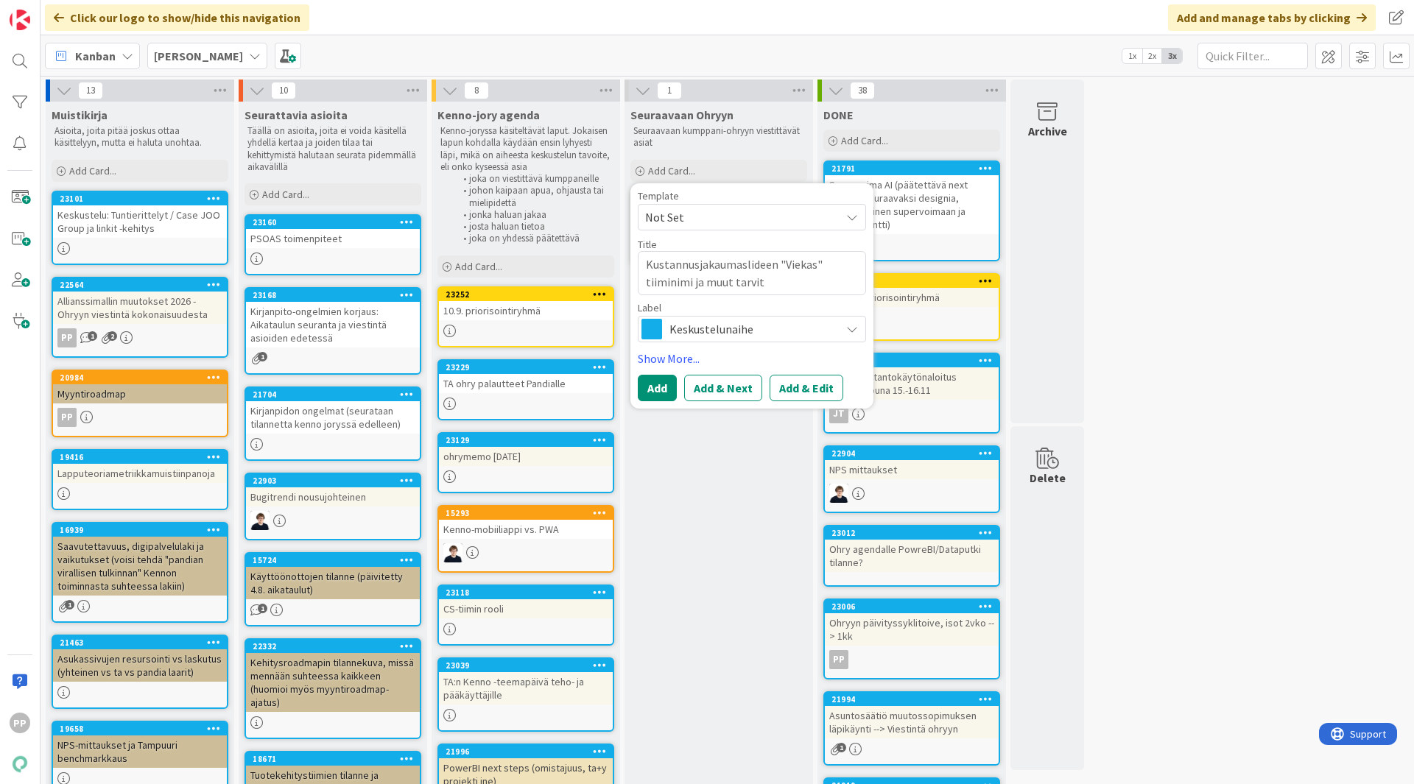
type textarea "Kustannusjakaumaslideen "Viekas" tiiminimi ja muut tarvitt"
type textarea "x"
type textarea "Kustannusjakaumaslideen "Viekas" tiiminimi ja muut tarvitta"
type textarea "x"
type textarea "Kustannusjakaumaslideen "Viekas" tiiminimi ja muut tarvittav"
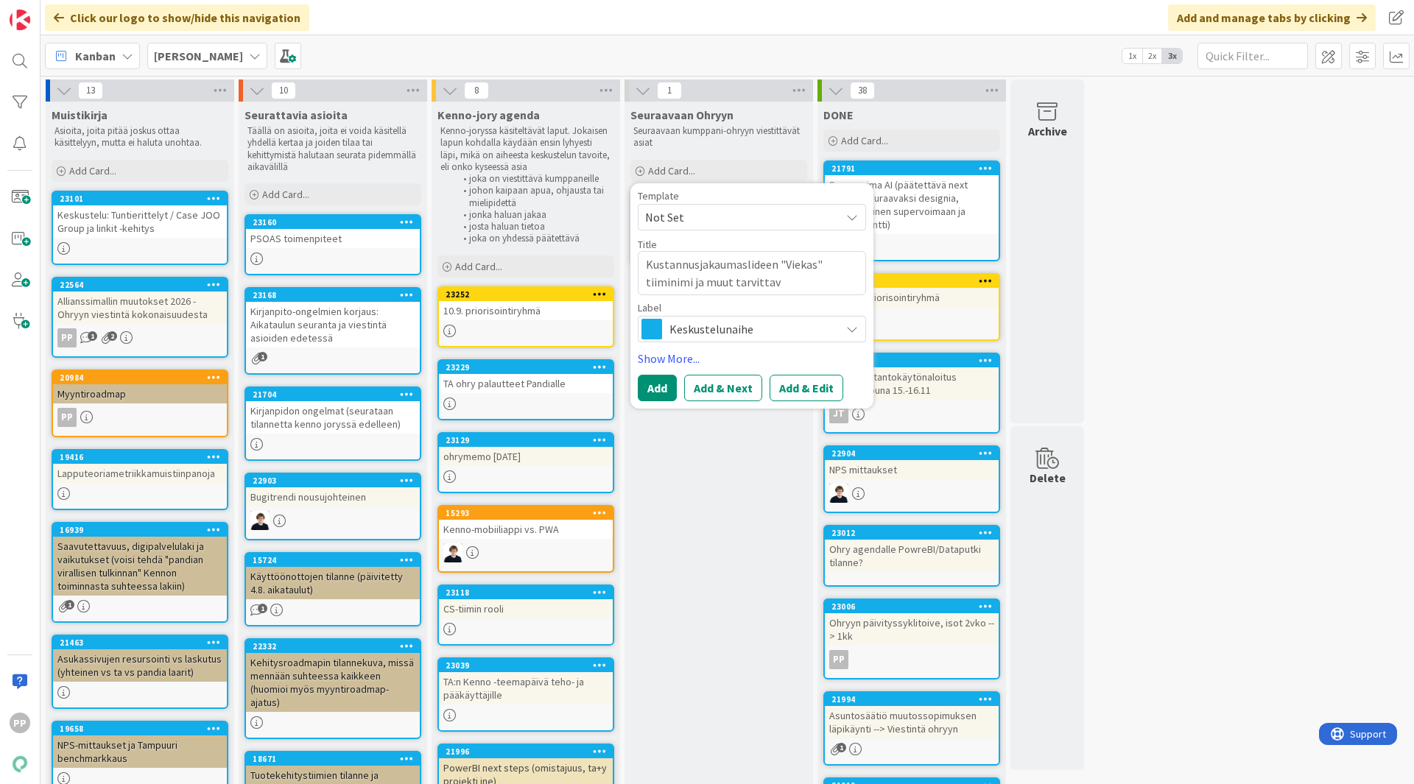
type textarea "x"
type textarea "Kustannusjakaumaslideen "Viekas" tiiminimi ja muut tarvittavat"
type textarea "x"
type textarea "Kustannusjakaumaslideen "Viekas" tiiminimi ja muut tarvittavat m"
type textarea "x"
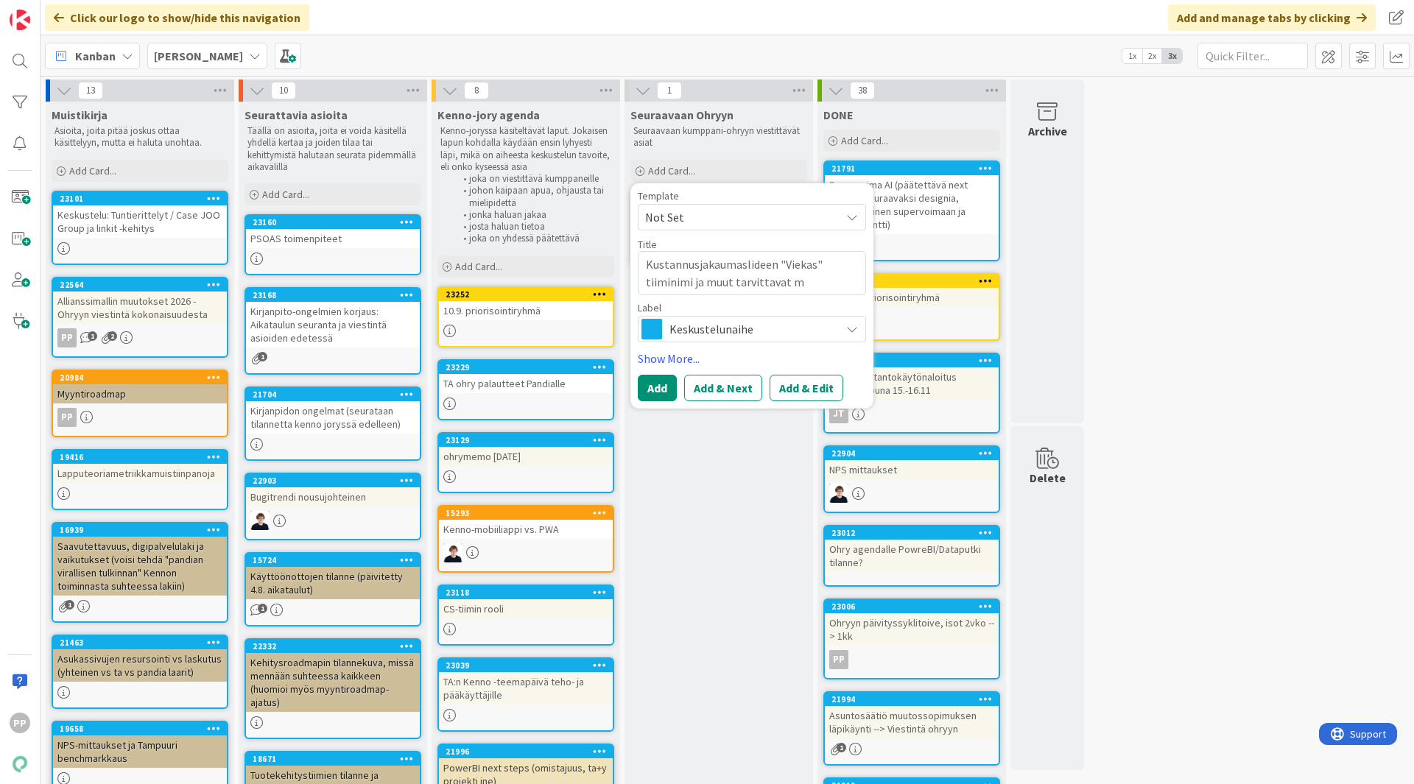
type textarea "Kustannusjakaumaslideen "Viekas" tiiminimi ja muut tarvittavat mu"
type textarea "x"
type textarea "Kustannusjakaumaslideen "Viekas" tiiminimi ja muut tarvittavat muu"
type textarea "x"
type textarea "Kustannusjakaumaslideen "Viekas" tiiminimi ja muut tarvittavat muut"
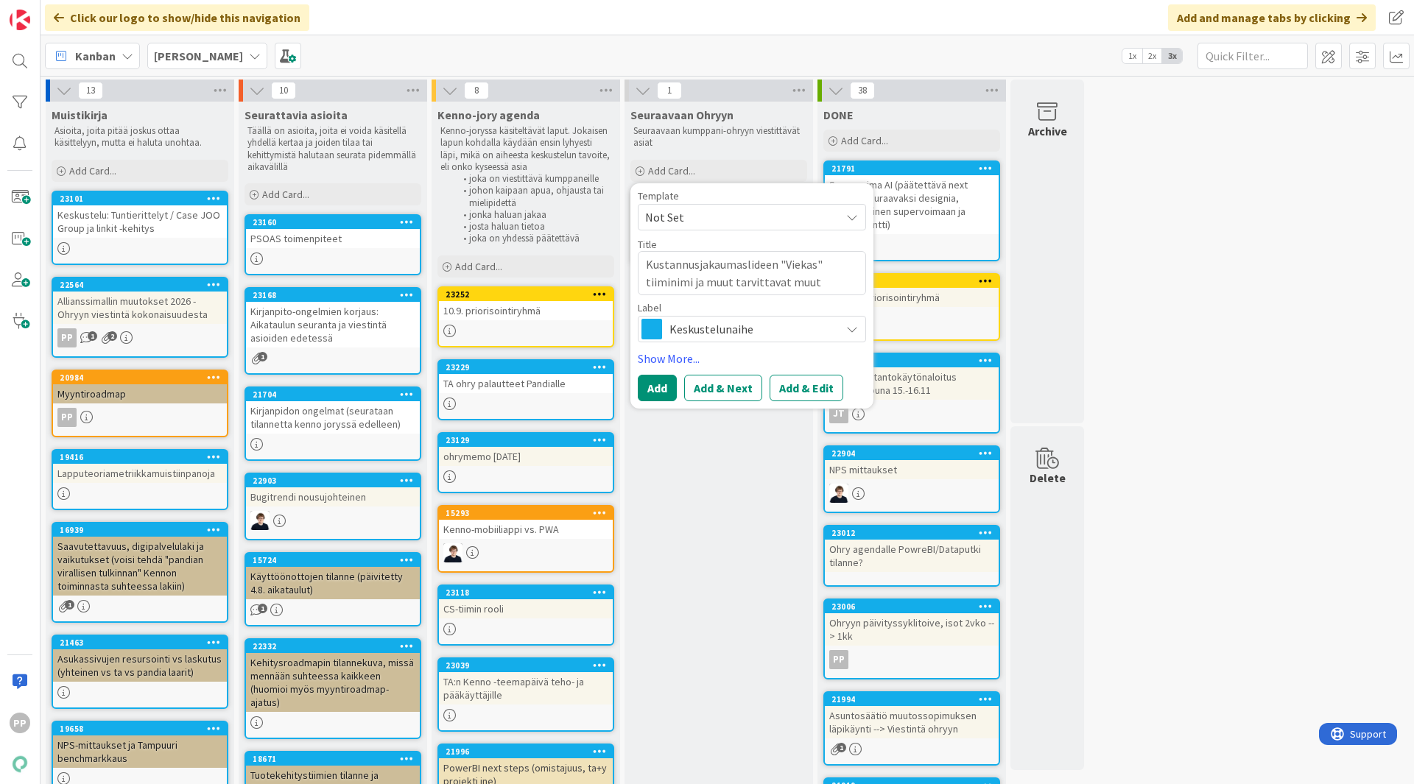
type textarea "x"
type textarea "Kustannusjakaumaslideen "Viekas" tiiminimi ja muut tarvittavat muuto"
type textarea "x"
type textarea "Kustannusjakaumaslideen "Viekas" tiiminimi ja muut tarvittavat muutok"
type textarea "x"
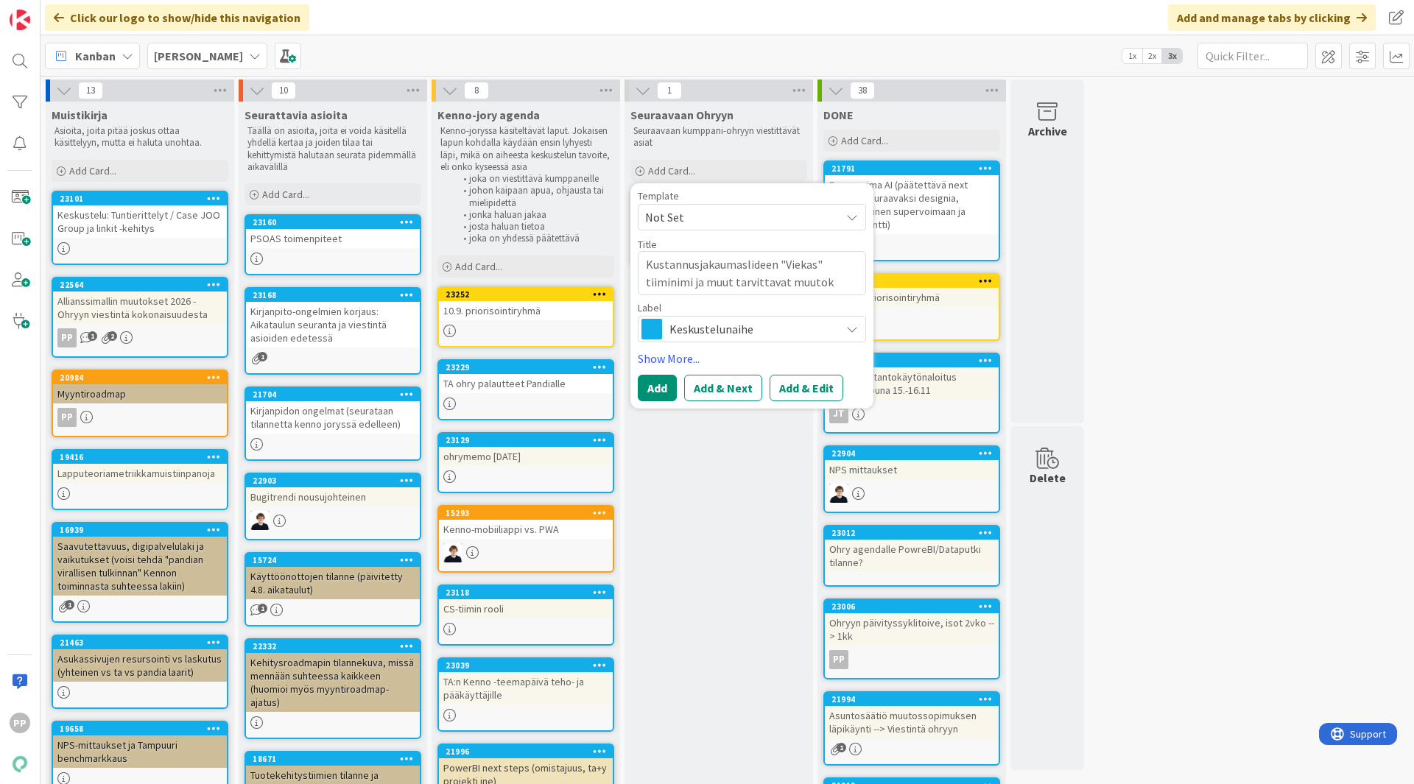
type textarea "Kustannusjakaumaslideen "Viekas" tiiminimi ja muut tarvittavat muutoks"
type textarea "x"
type textarea "Kustannusjakaumaslideen "Viekas" tiiminimi ja muut tarvittavat muutokset"
type textarea "x"
type textarea "Kustannusjakaumaslideen "Viekas" tiiminimi ja muut tarvittavat muutokset"
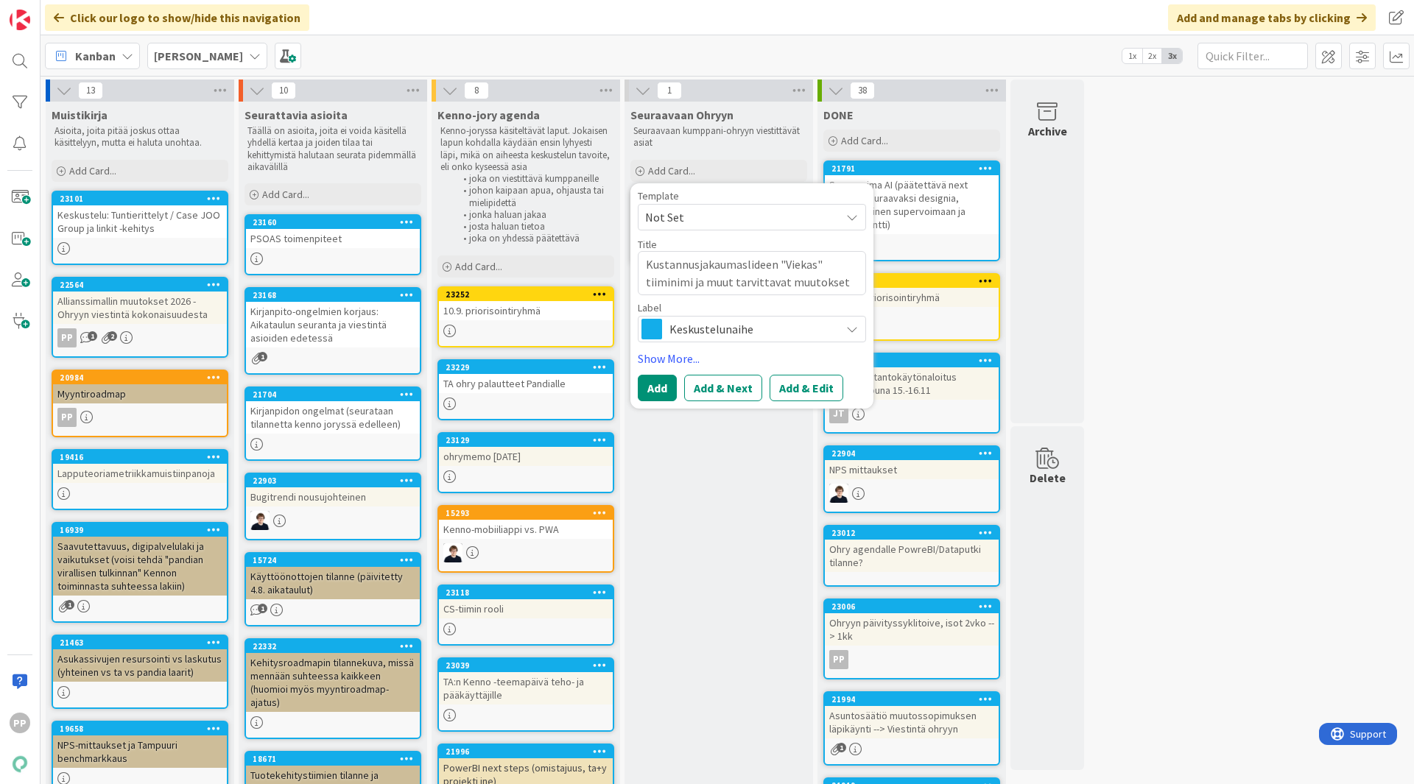
type textarea "x"
type textarea "Kustannusjakaumaslideen "Viekas" tiiminimi ja muut tarvittavat muutokset ("
type textarea "x"
type textarea "Kustannusjakaumaslideen "Viekas" tiiminimi ja muut tarvittavat muutokset (j"
type textarea "x"
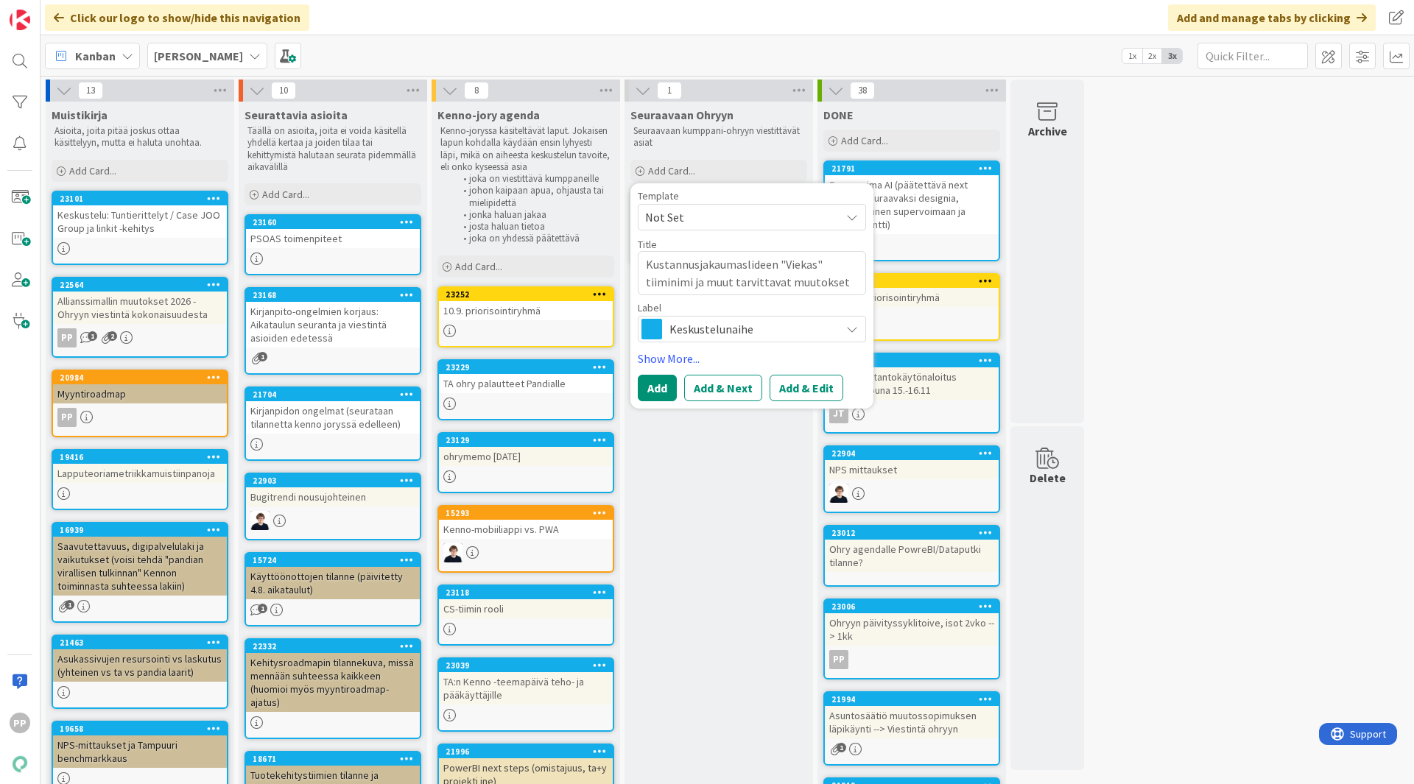
type textarea "Kustannusjakaumaslideen "Viekas" tiiminimi ja muut tarvittavat muutokset (jo"
type textarea "x"
type textarea "Kustannusjakaumaslideen "Viekas" tiiminimi ja muut tarvittavat muutokset (jos"
type textarea "x"
type textarea "Kustannusjakaumaslideen "Viekas" tiiminimi ja muut tarvittavat muutokset (jos t"
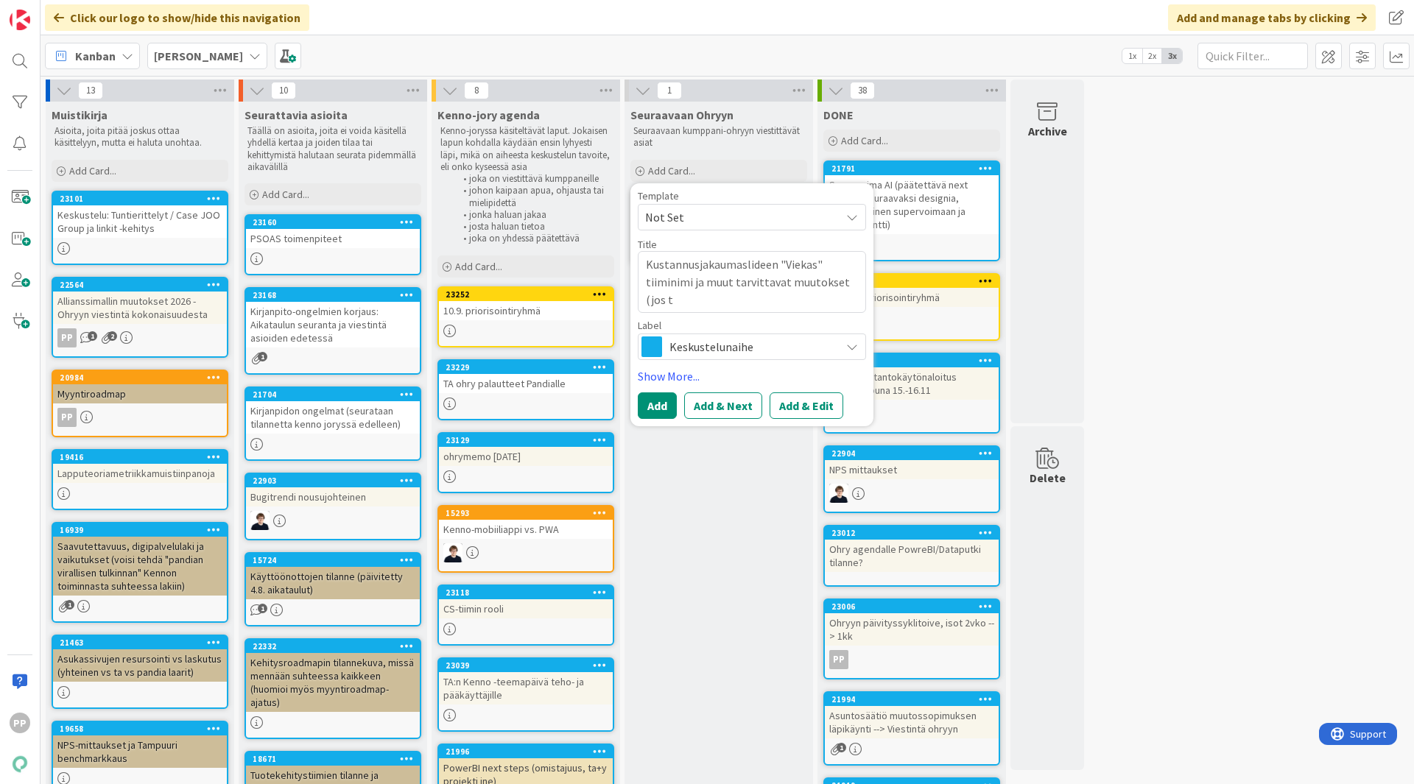
type textarea "x"
type textarea "Kustannusjakaumaslideen "Viekas" tiiminimi ja muut tarvittavat muutokset (jos ta"
type textarea "x"
type textarea "Kustannusjakaumaslideen "Viekas" tiiminimi ja muut tarvittavat muutokset (jos t…"
type textarea "x"
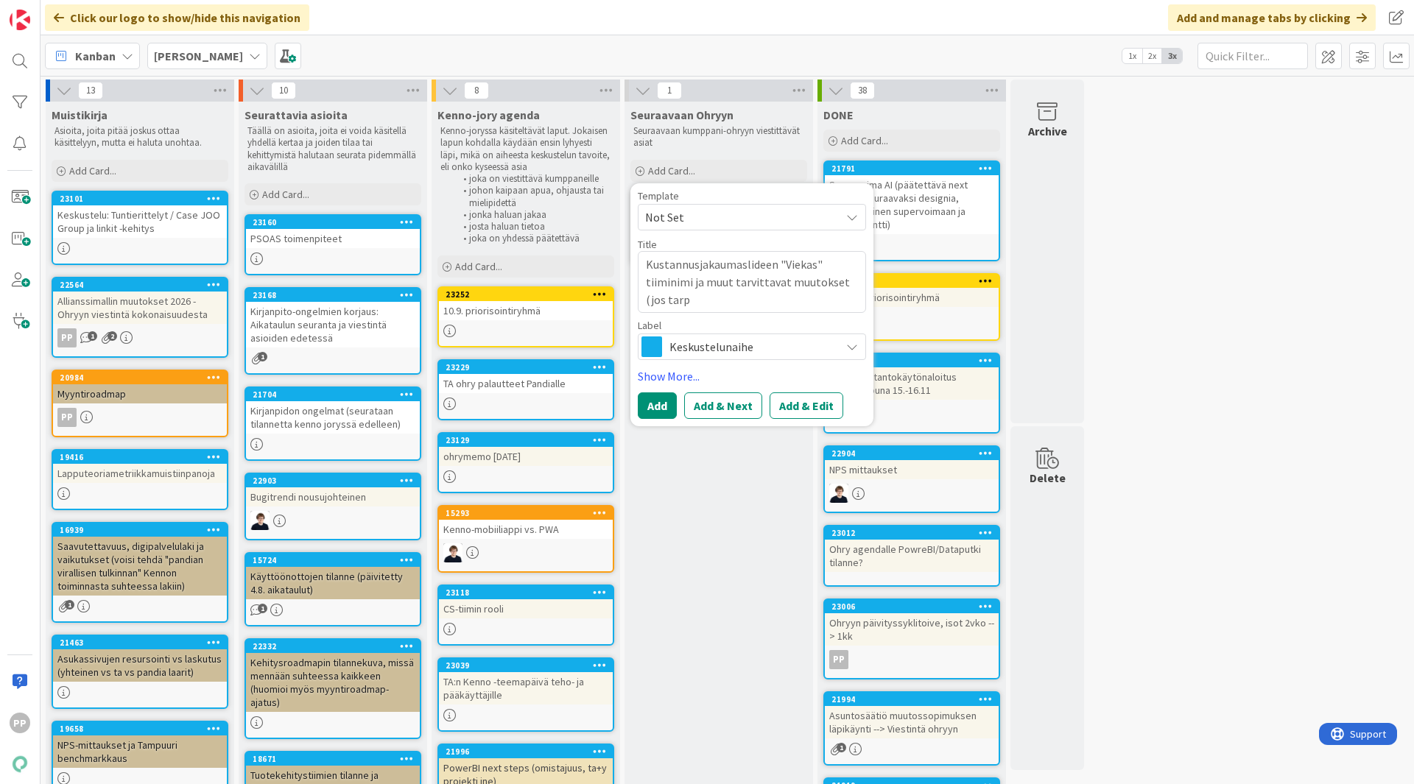
type textarea "Kustannusjakaumaslideen "Viekas" tiiminimi ja muut tarvittavat muutokset (jos t…"
type textarea "x"
type textarea "Kustannusjakaumaslideen "Viekas" tiiminimi ja muut tarvittavat muutokset (jos t…"
type textarea "x"
type textarea "Kustannusjakaumaslideen "Viekas" tiiminimi ja muut tarvittavat muutokset (jos t…"
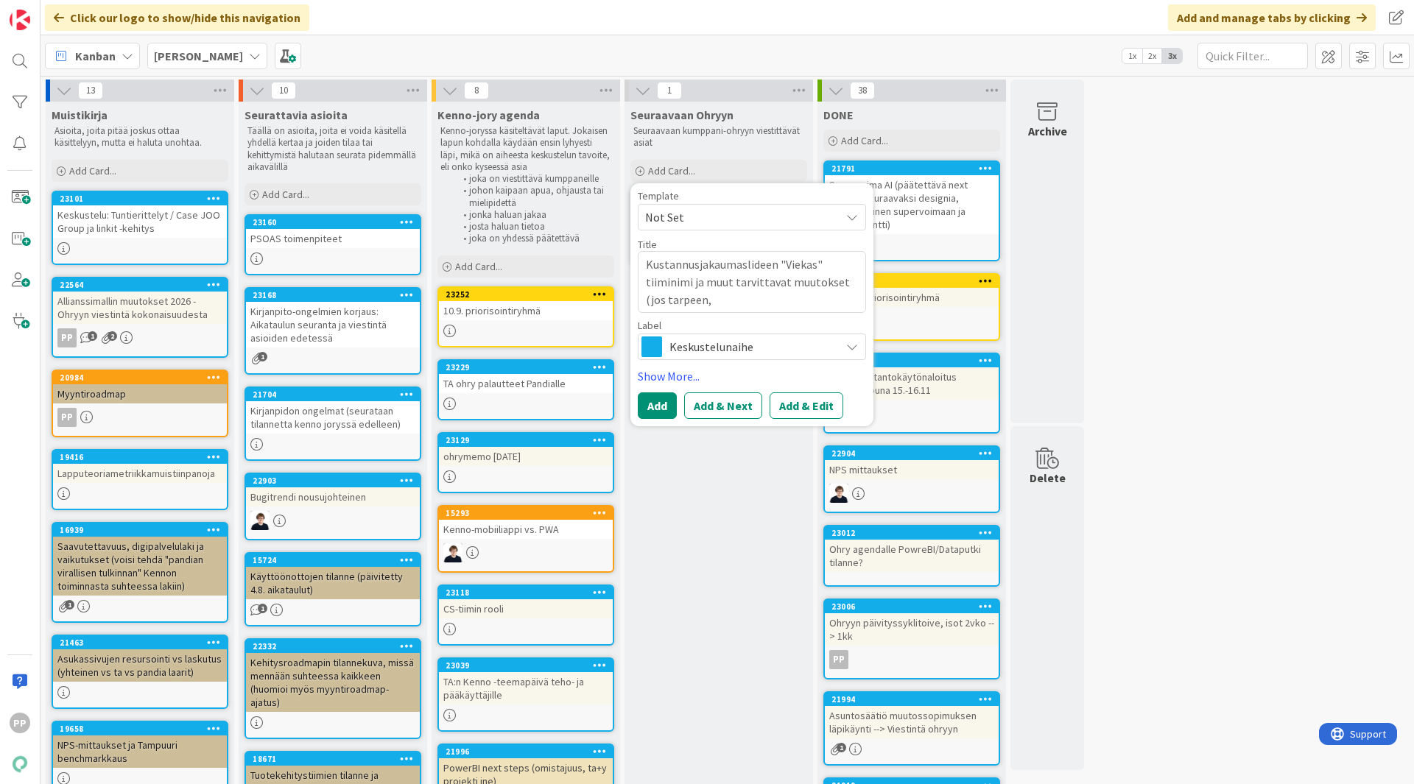
type textarea "x"
type textarea "Kustannusjakaumaslideen "Viekas" tiiminimi ja muut tarvittavat muutokset (jos t…"
type textarea "x"
type textarea "Kustannusjakaumaslideen "Viekas" tiiminimi ja muut tarvittavat muutokset (jos t…"
type textarea "x"
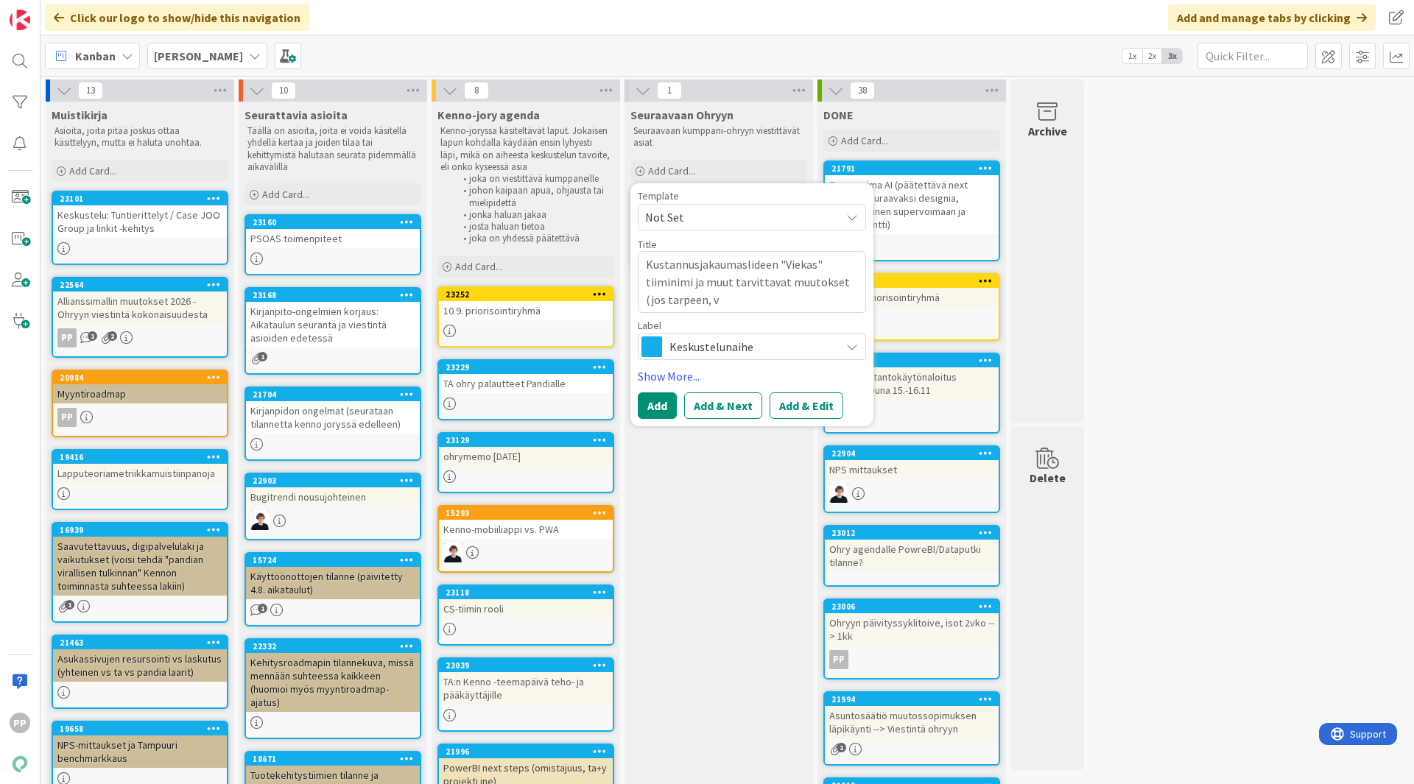
type textarea "Kustannusjakaumaslideen "Viekas" tiiminimi ja muut tarvittavat muutokset (jos t…"
type textarea "x"
type textarea "Kustannusjakaumaslideen "Viekas" tiiminimi ja muut tarvittavat muutokset (jos t…"
type textarea "x"
type textarea "Kustannusjakaumaslideen "Viekas" tiiminimi ja muut tarvittavat muutokset (jos t…"
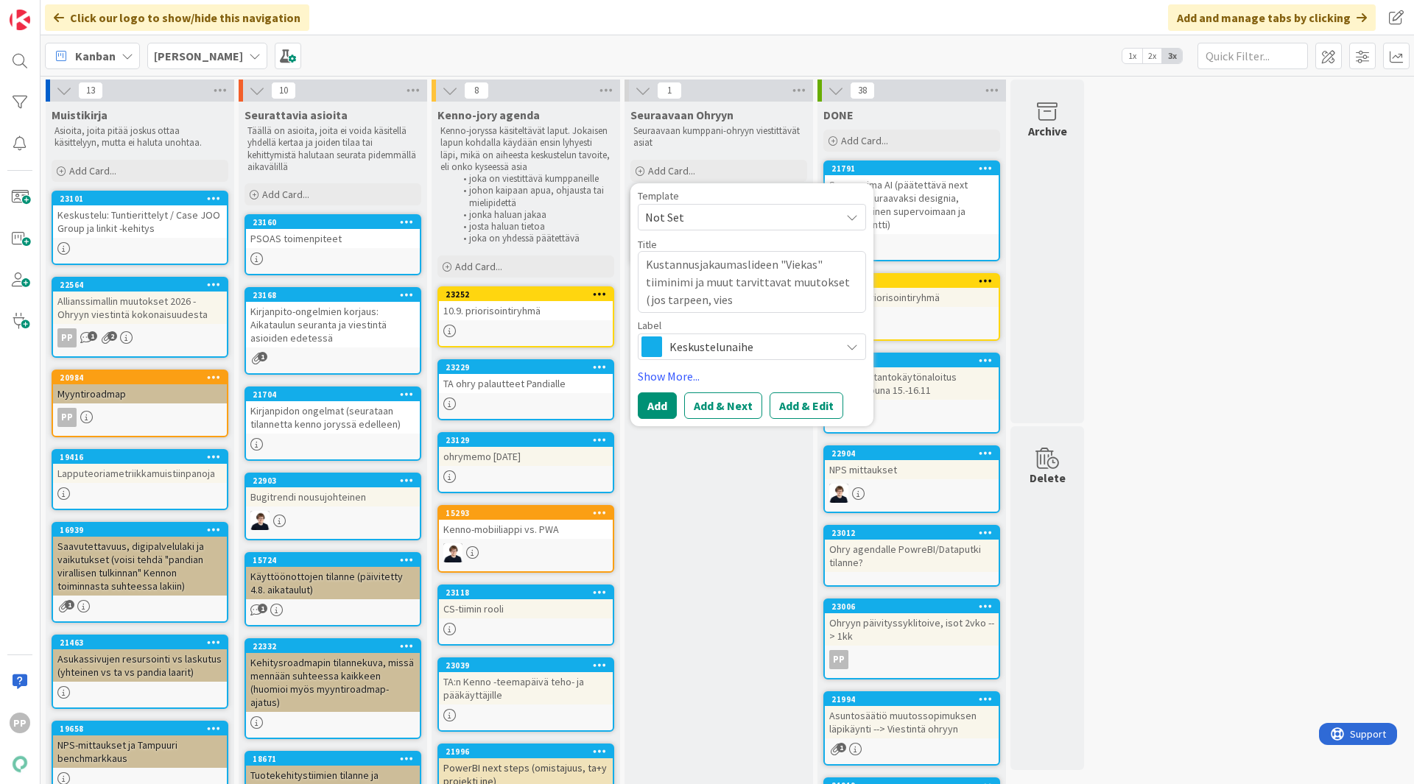
type textarea "x"
type textarea "Kustannusjakaumaslideen "Viekas" tiiminimi ja muut tarvittavat muutokset (jos t…"
type textarea "x"
type textarea "Kustannusjakaumaslideen "Viekas" tiiminimi ja muut tarvittavat muutokset (jos t…"
type textarea "x"
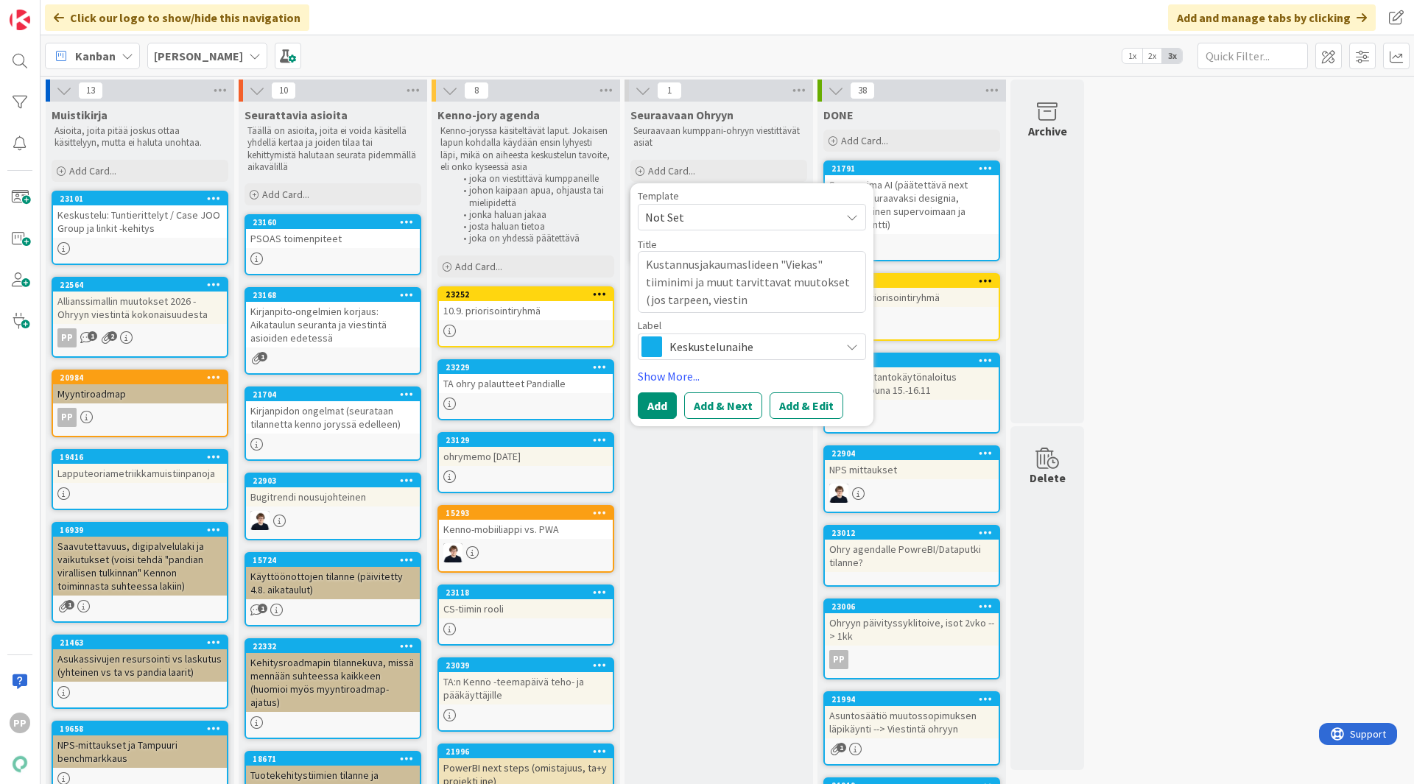
type textarea "Kustannusjakaumaslideen "Viekas" tiiminimi ja muut tarvittavat muutokset (jos t…"
type textarea "x"
type textarea "Kustannusjakaumaslideen "Viekas" tiiminimi ja muut tarvittavat muutokset (jos t…"
type textarea "x"
type textarea "Kustannusjakaumaslideen "Viekas" tiiminimi ja muut tarvittavat muutokset (jos t…"
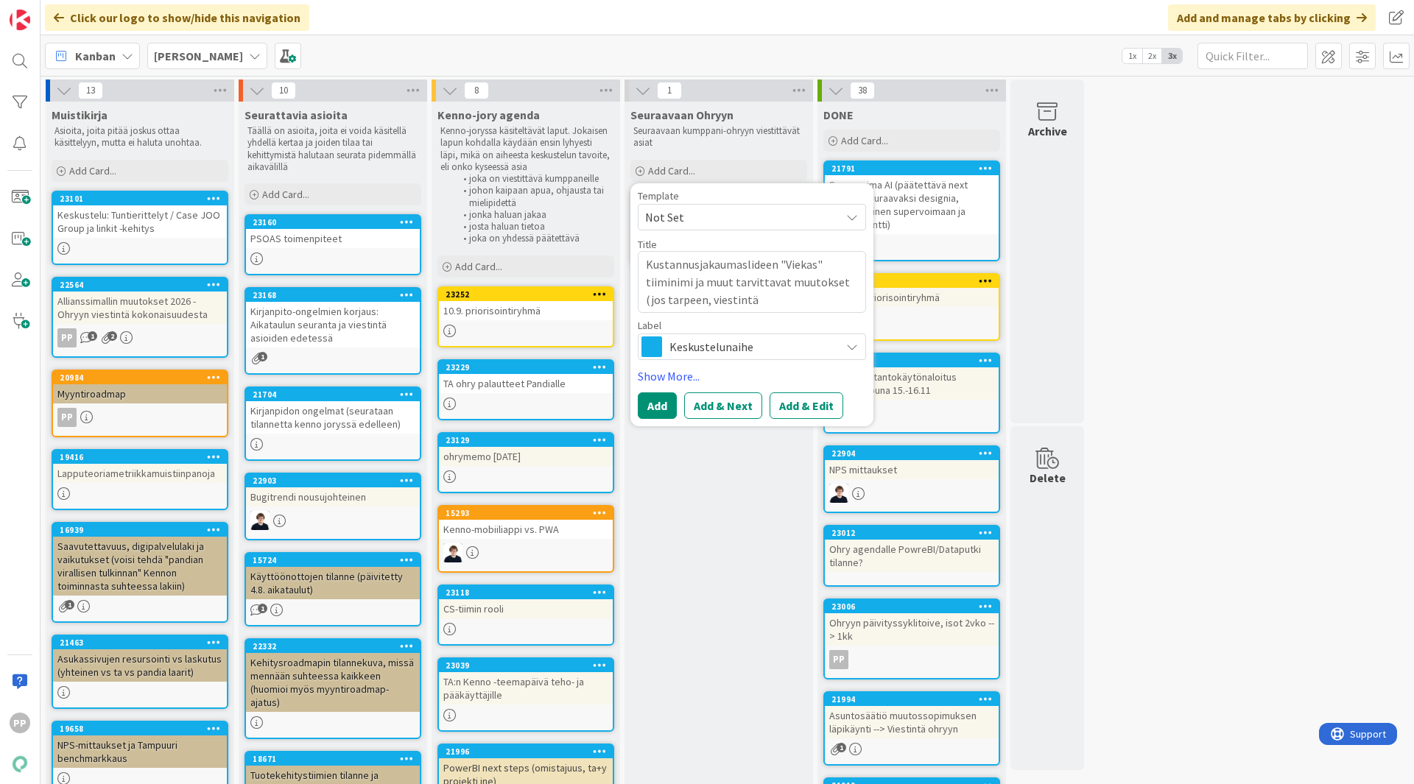
type textarea "x"
type textarea "Kustannusjakaumaslideen "Viekas" tiiminimi ja muut tarvittavat muutokset (jos t…"
type textarea "x"
type textarea "Kustannusjakaumaslideen "Viekas" tiiminimi ja muut tarvittavat muutokset (jos t…"
type textarea "x"
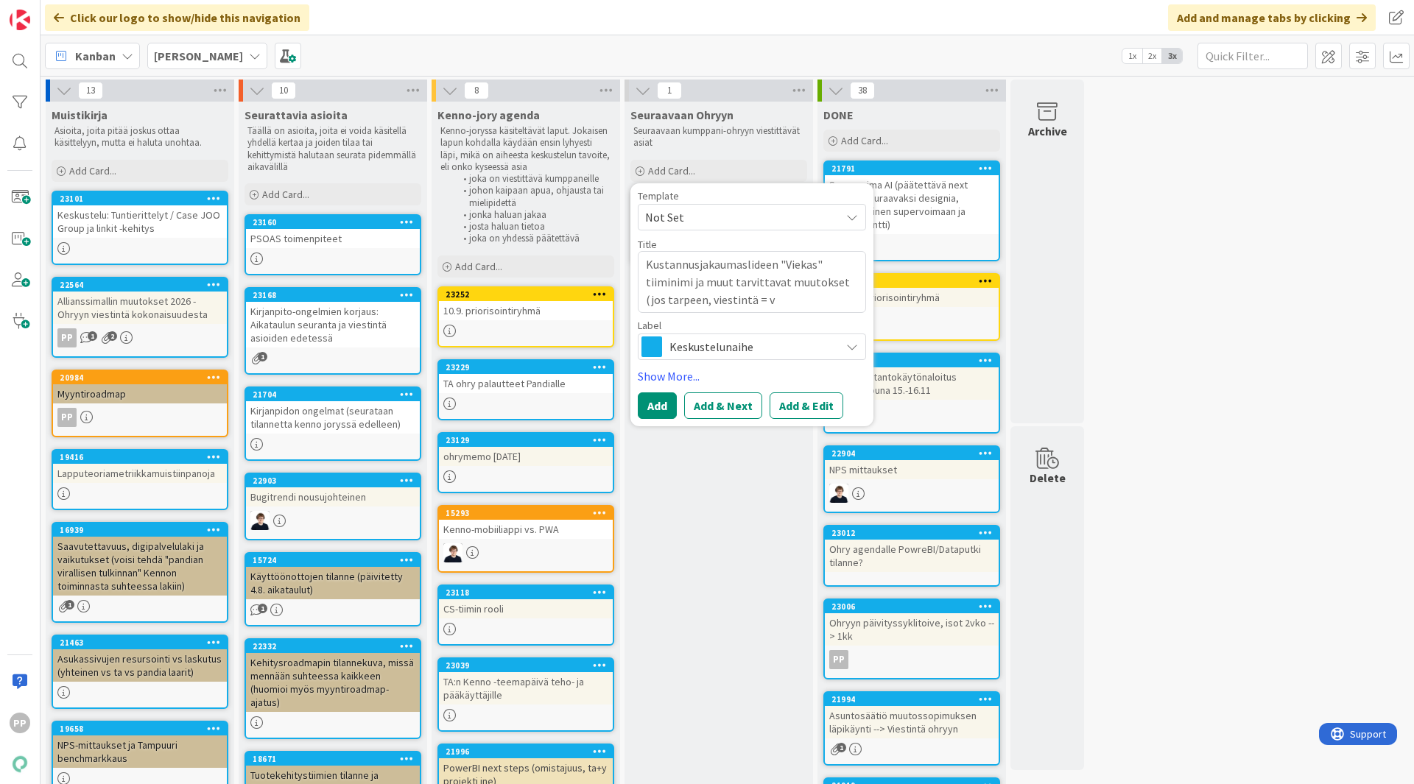
type textarea "Kustannusjakaumaslideen "Viekas" tiiminimi ja muut tarvittavat muutokset (jos t…"
type textarea "x"
type textarea "Kustannusjakaumaslideen "Viekas" tiiminimi ja muut tarvittavat muutokset (jos t…"
type textarea "x"
type textarea "Kustannusjakaumaslideen "Viekas" tiiminimi ja muut tarvittavat muutokset (jos t…"
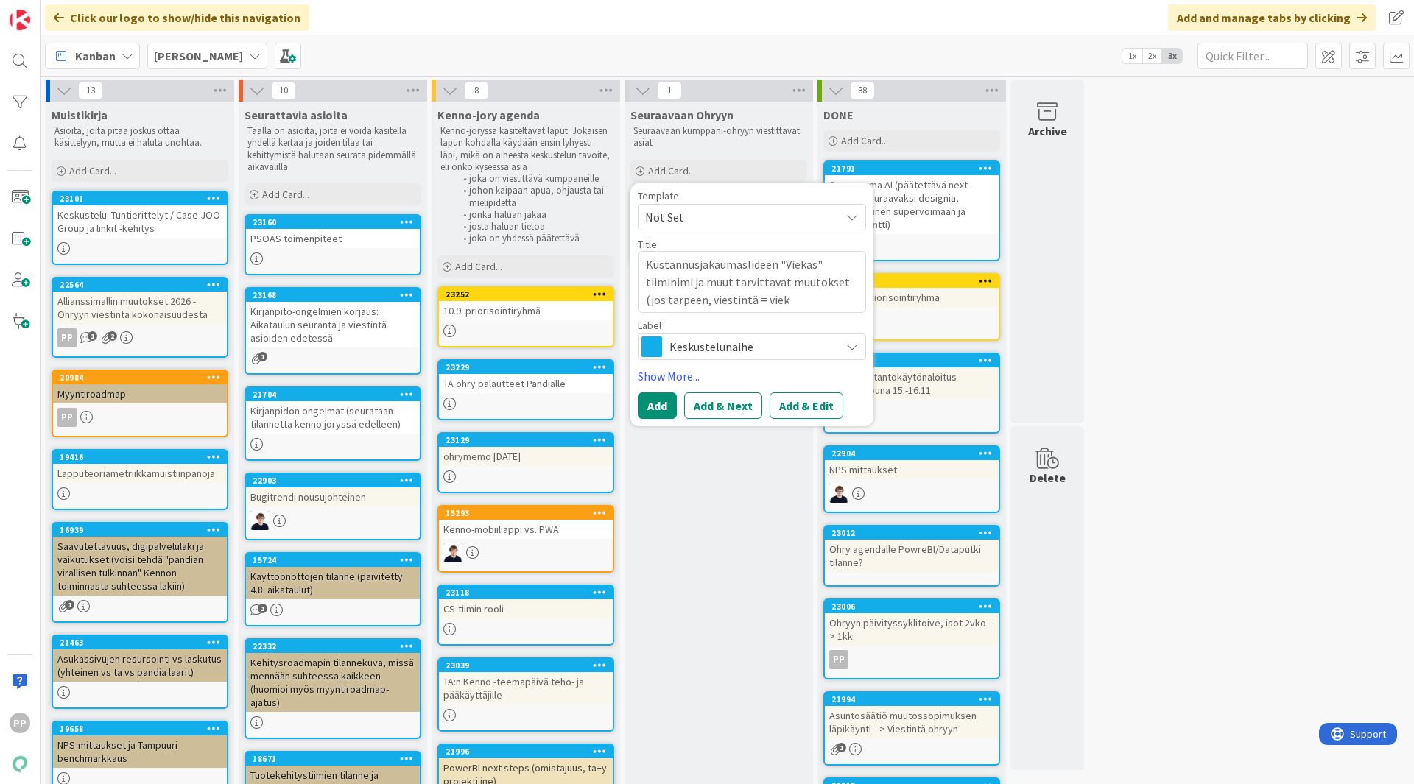
type textarea "x"
type textarea "Kustannusjakaumaslideen "Viekas" tiiminimi ja muut tarvittavat muutokset (jos t…"
type textarea "x"
type textarea "Kustannusjakaumaslideen "Viekas" tiiminimi ja muut tarvittavat muutokset (jos t…"
type textarea "x"
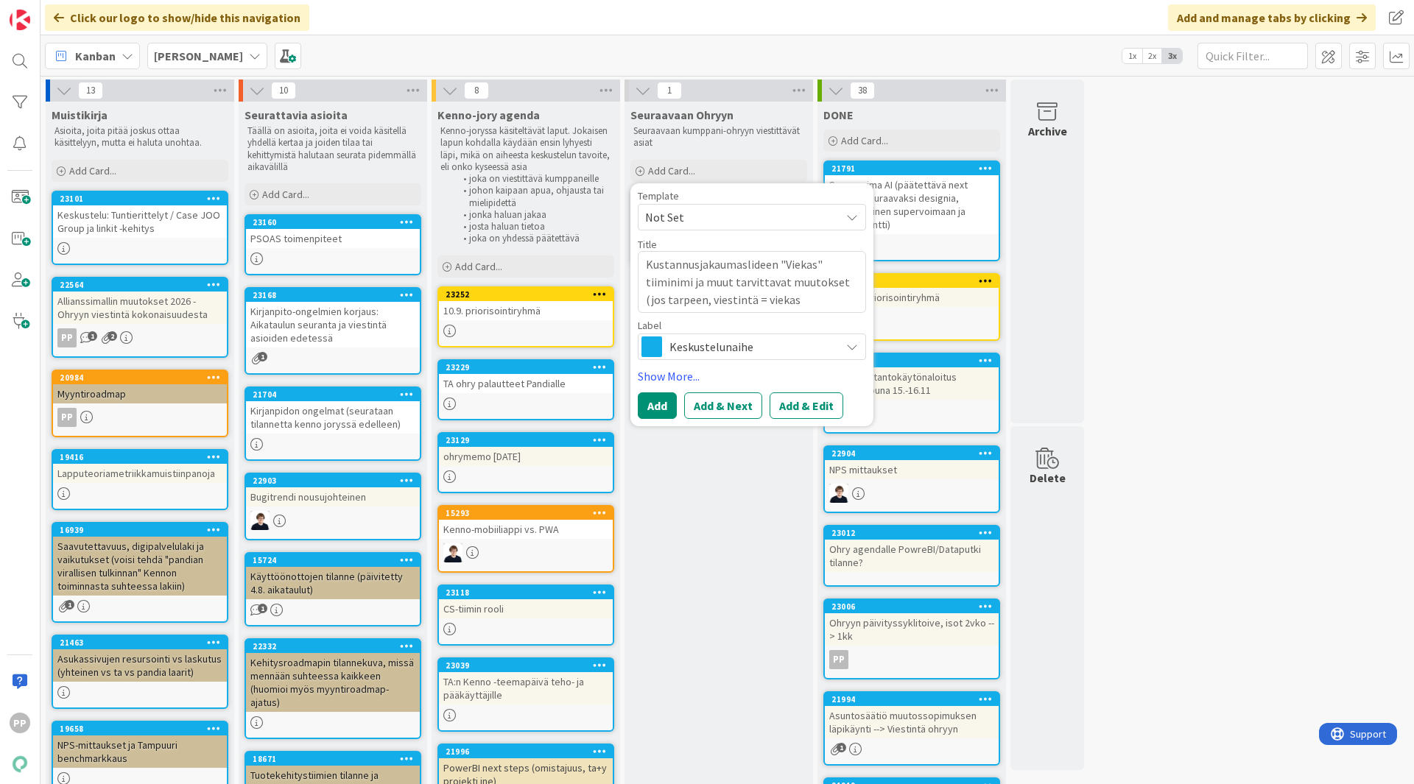
type textarea "Kustannusjakaumaslideen "Viekas" tiiminimi ja muut tarvittavat muutokset (jos t…"
type textarea "x"
type textarea "Kustannusjakaumaslideen "Viekas" tiiminimi ja muut tarvittavat muutokset (jos t…"
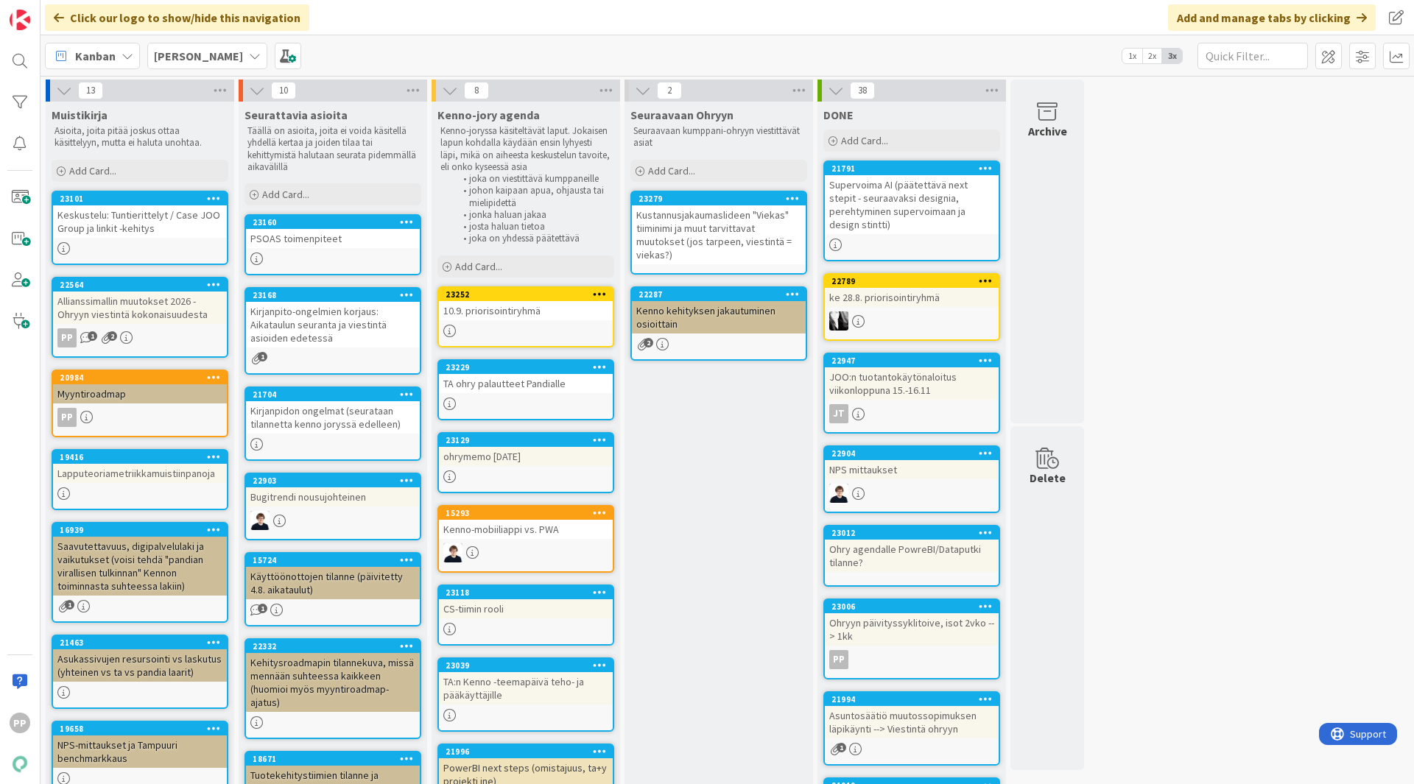
click at [706, 405] on div "Seuraavaan Ohryyn Seuraavaan kumppani-ohryyn viestittävät asiat Add Card... Tem…" at bounding box center [718, 663] width 189 height 1122
click at [756, 242] on div "Kustannusjakaumaslideen "Viekas" tiiminimi ja muut tarvittavat muutokset (jos t…" at bounding box center [719, 234] width 174 height 59
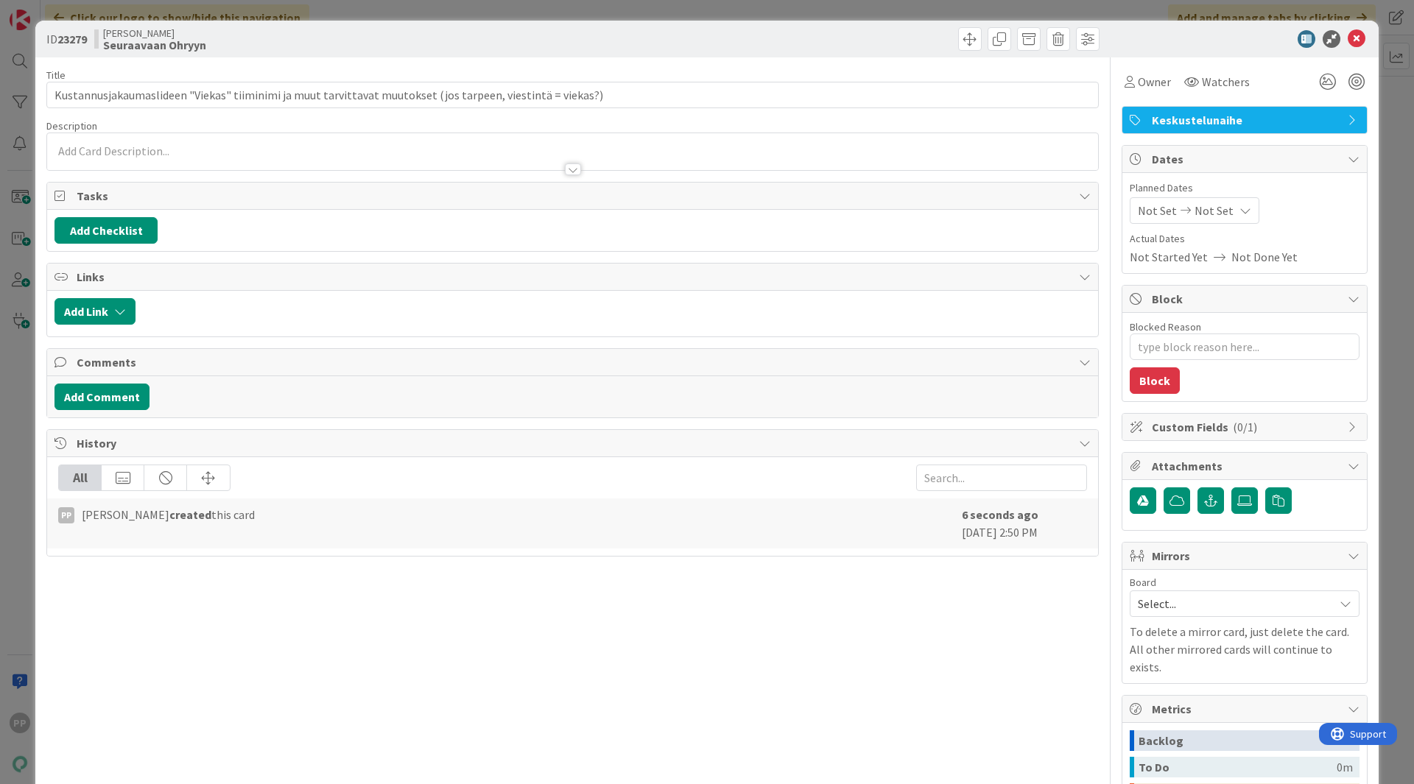
type textarea "x"
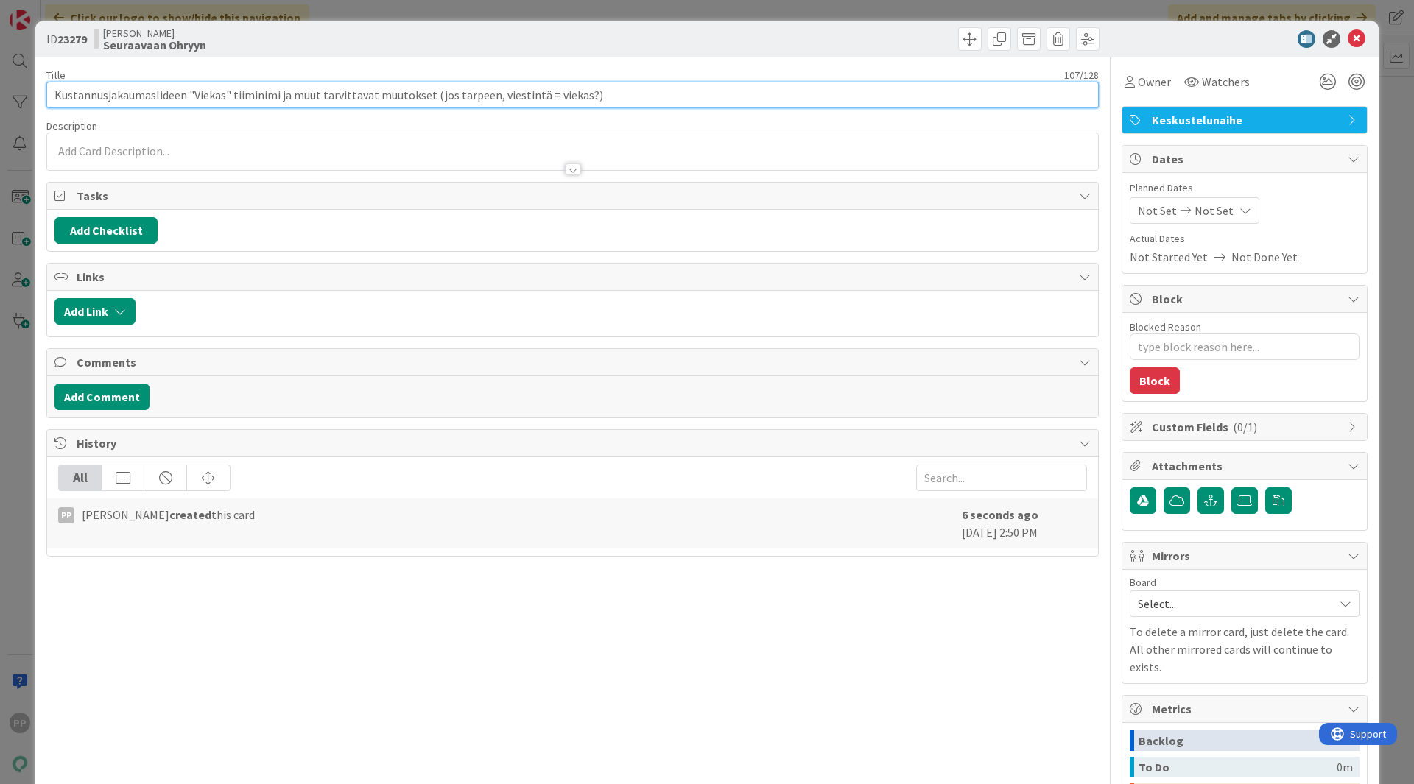
click at [580, 94] on input "Kustannusjakaumaslideen "Viekas" tiiminimi ja muut tarvittavat muutokset (jos t…" at bounding box center [572, 95] width 1052 height 27
type input "Kustannusjakaumaslideen "Viekas" tiiminimi ja muut tarvittavat muutokset (jos t…"
type textarea "x"
type input "Kustannusjakaumaslideen "Viekas" tiiminimi ja muut tarvittavat muutokset (jos t…"
type textarea "x"
